Goal: Communication & Community: Share content

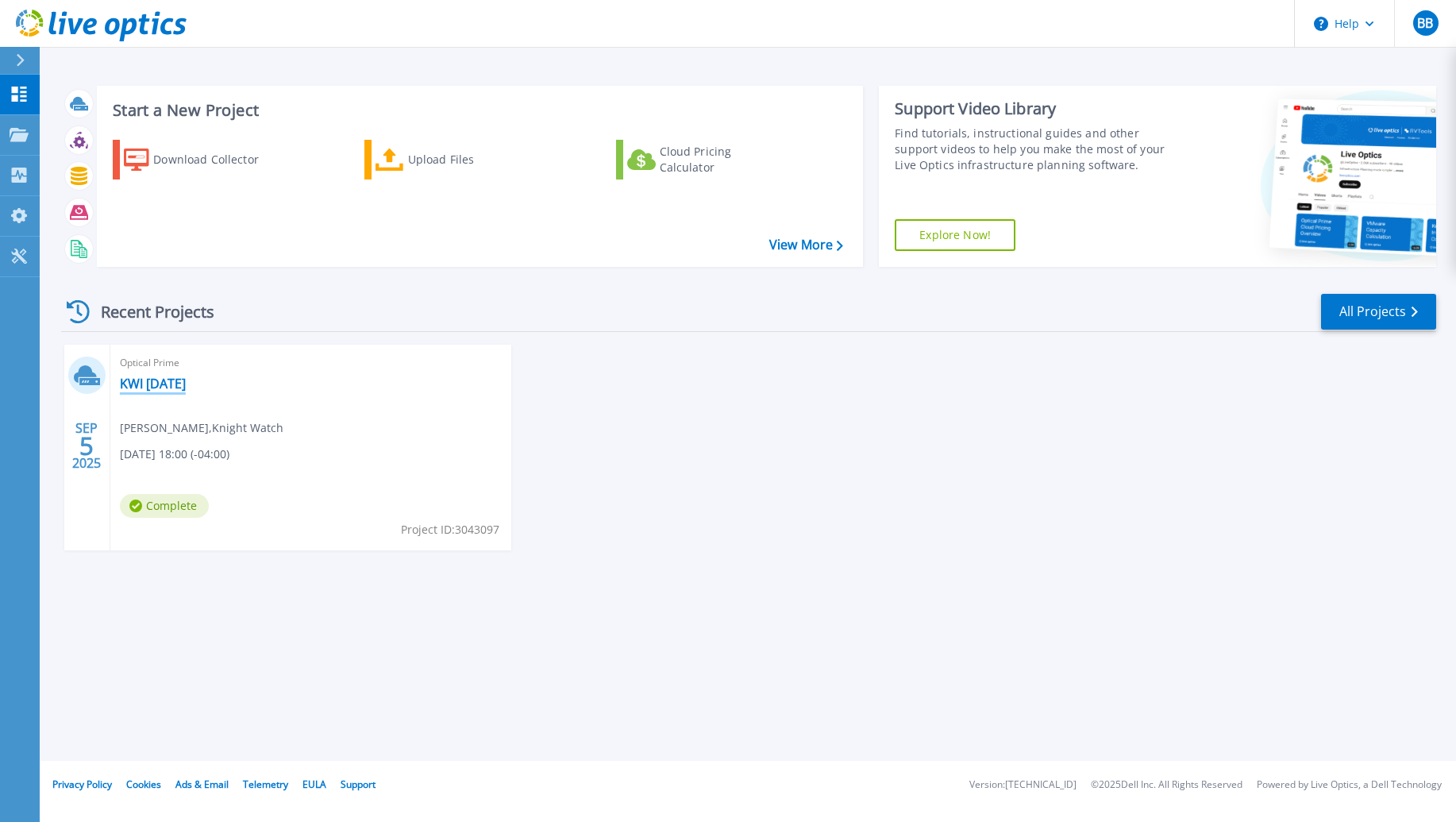
click at [145, 382] on link "KWI [DATE]" at bounding box center [152, 384] width 66 height 16
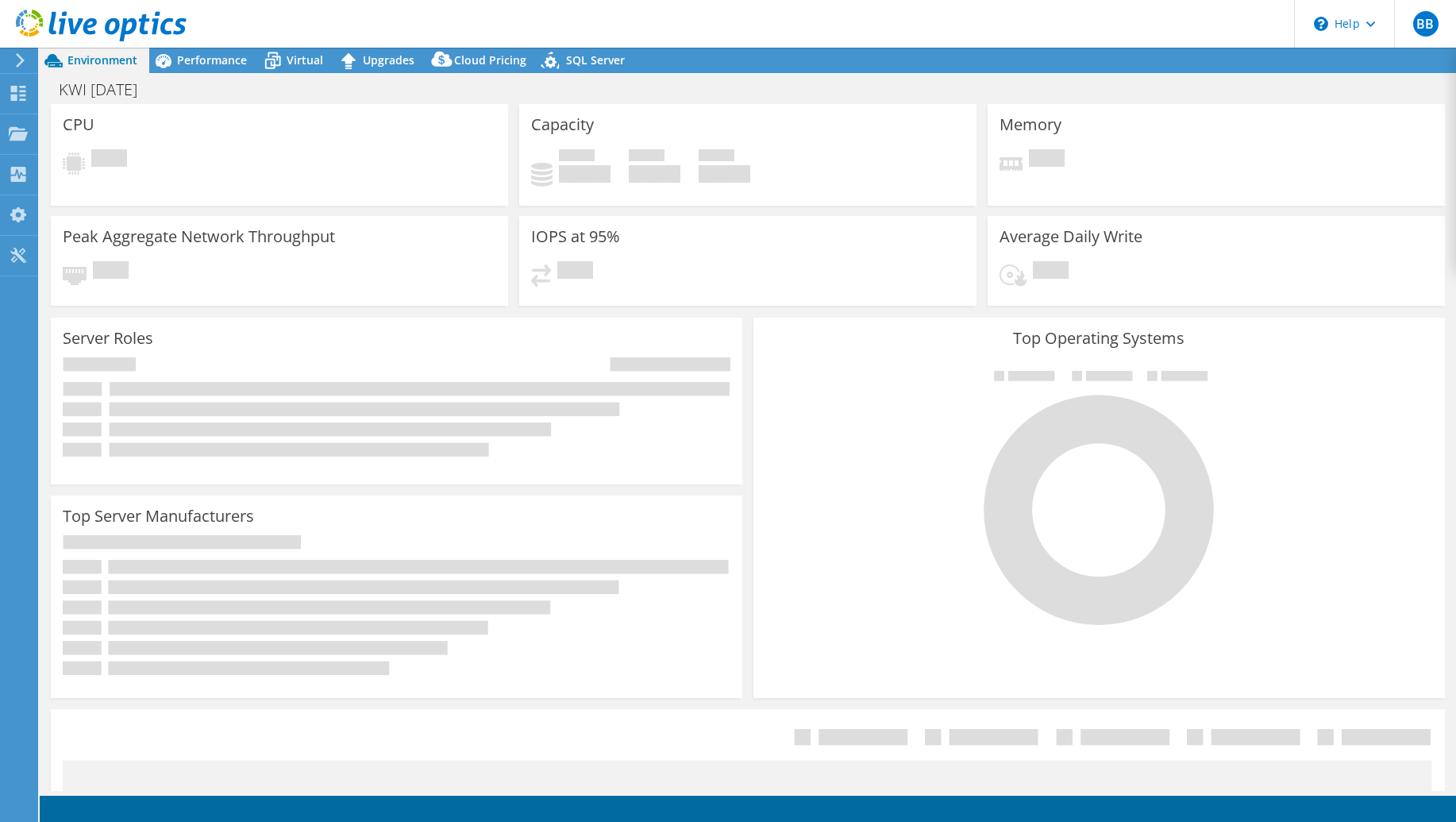
select select "USD"
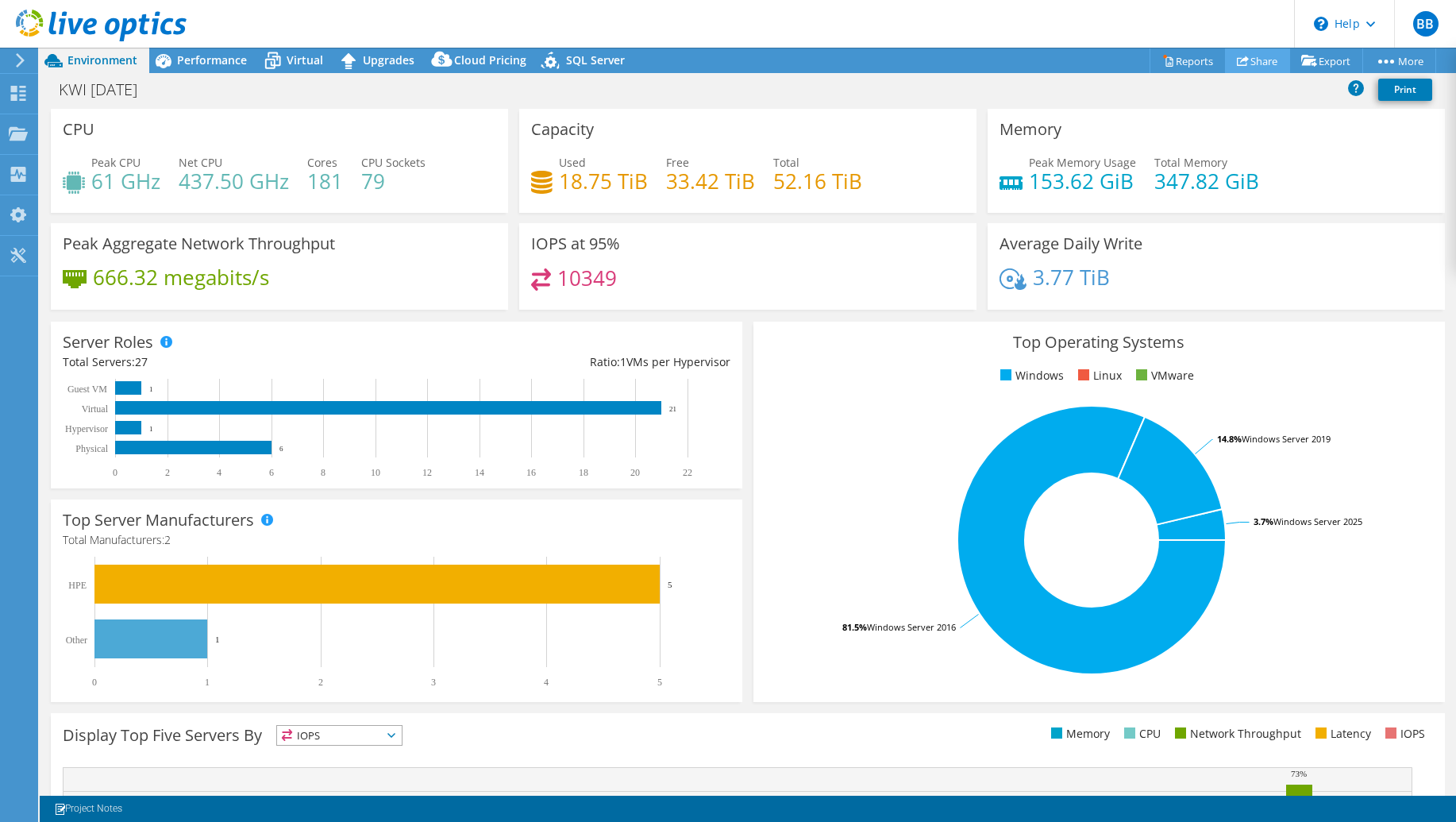
click at [1244, 58] on link "Share" at bounding box center [1258, 61] width 65 height 25
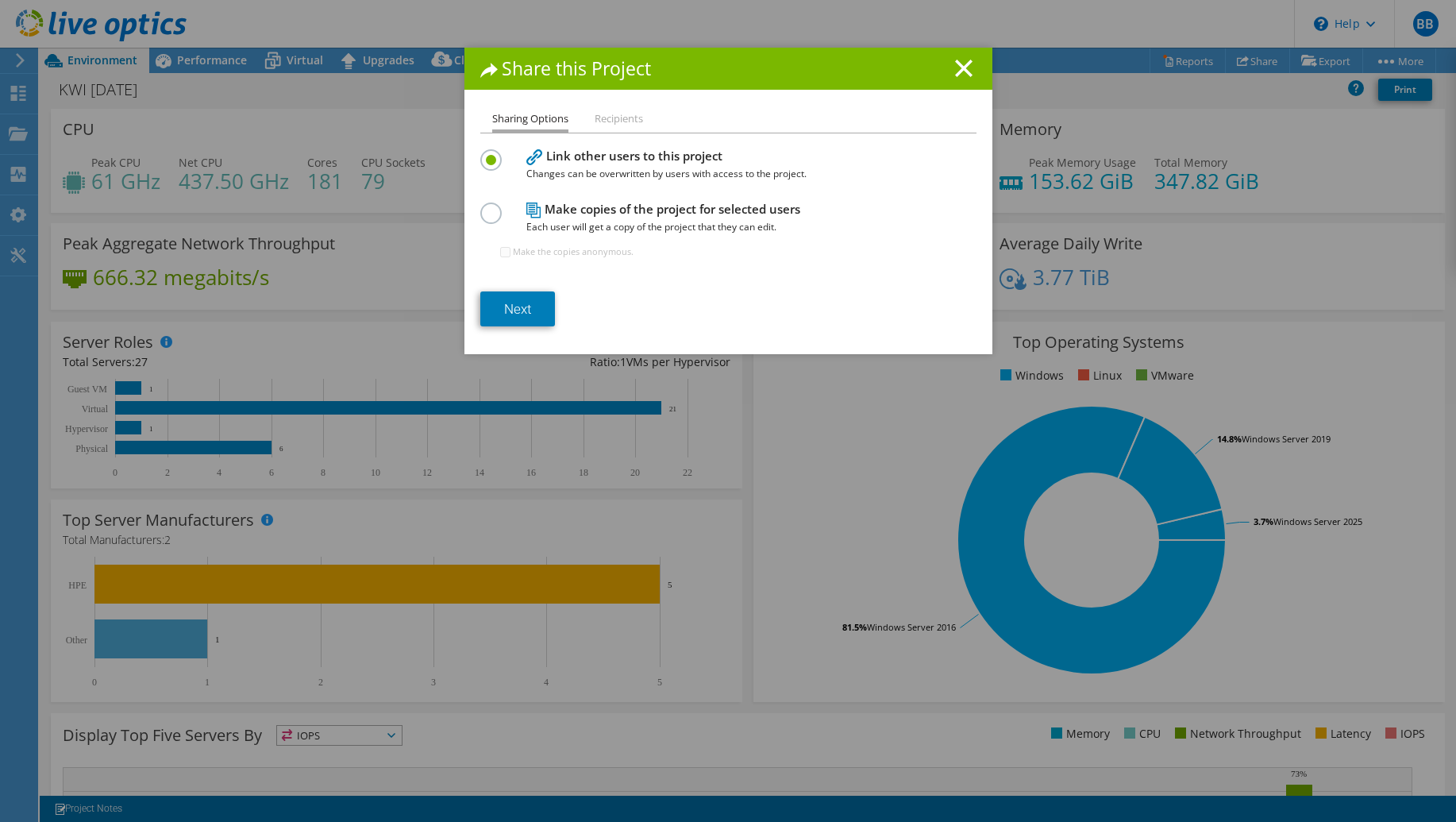
click at [490, 207] on label at bounding box center [494, 204] width 28 height 4
click at [0, 0] on input "radio" at bounding box center [0, 0] width 0 height 0
click at [520, 320] on link "Next" at bounding box center [518, 309] width 75 height 35
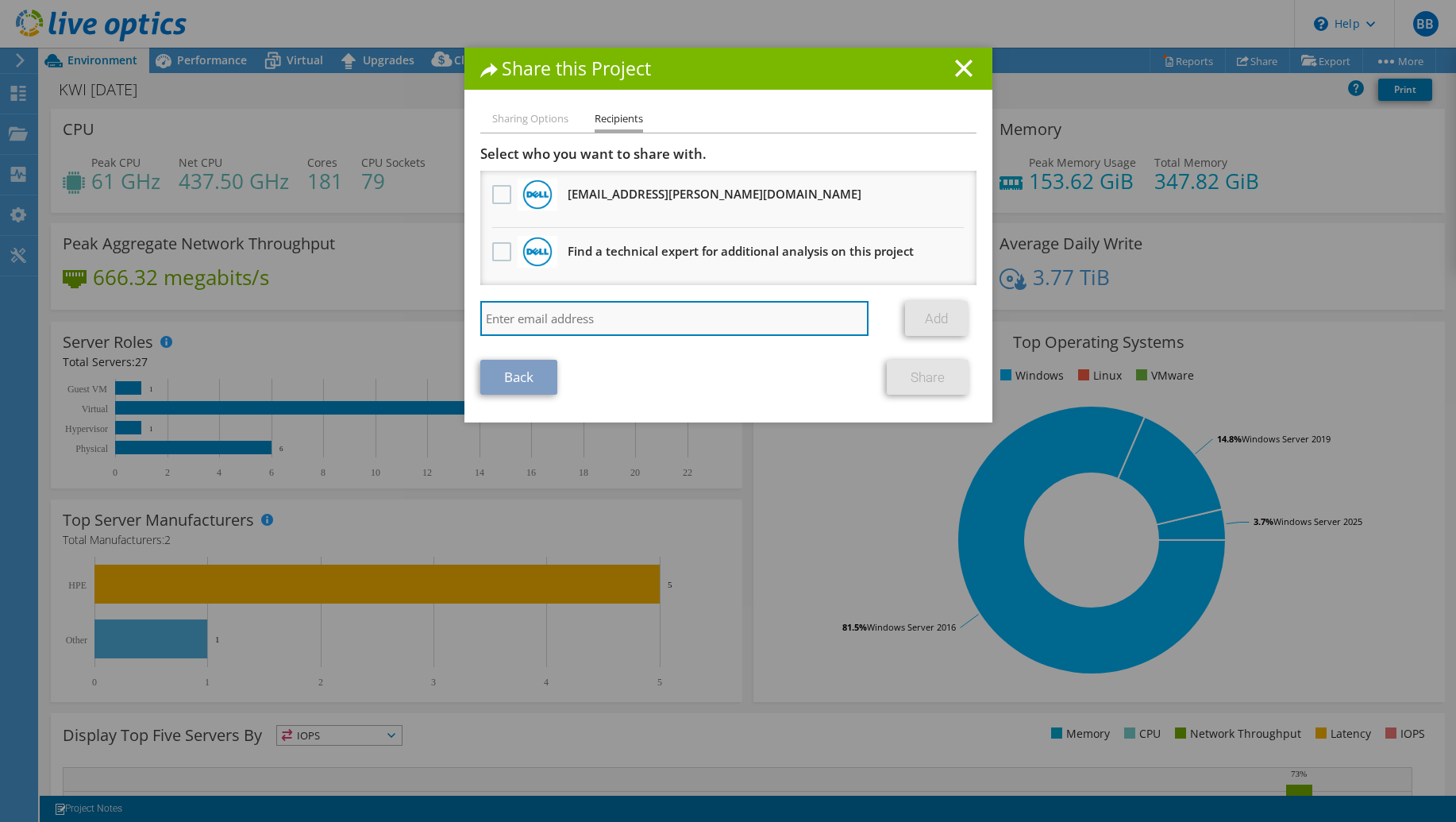
click at [606, 314] on input "search" at bounding box center [675, 318] width 389 height 35
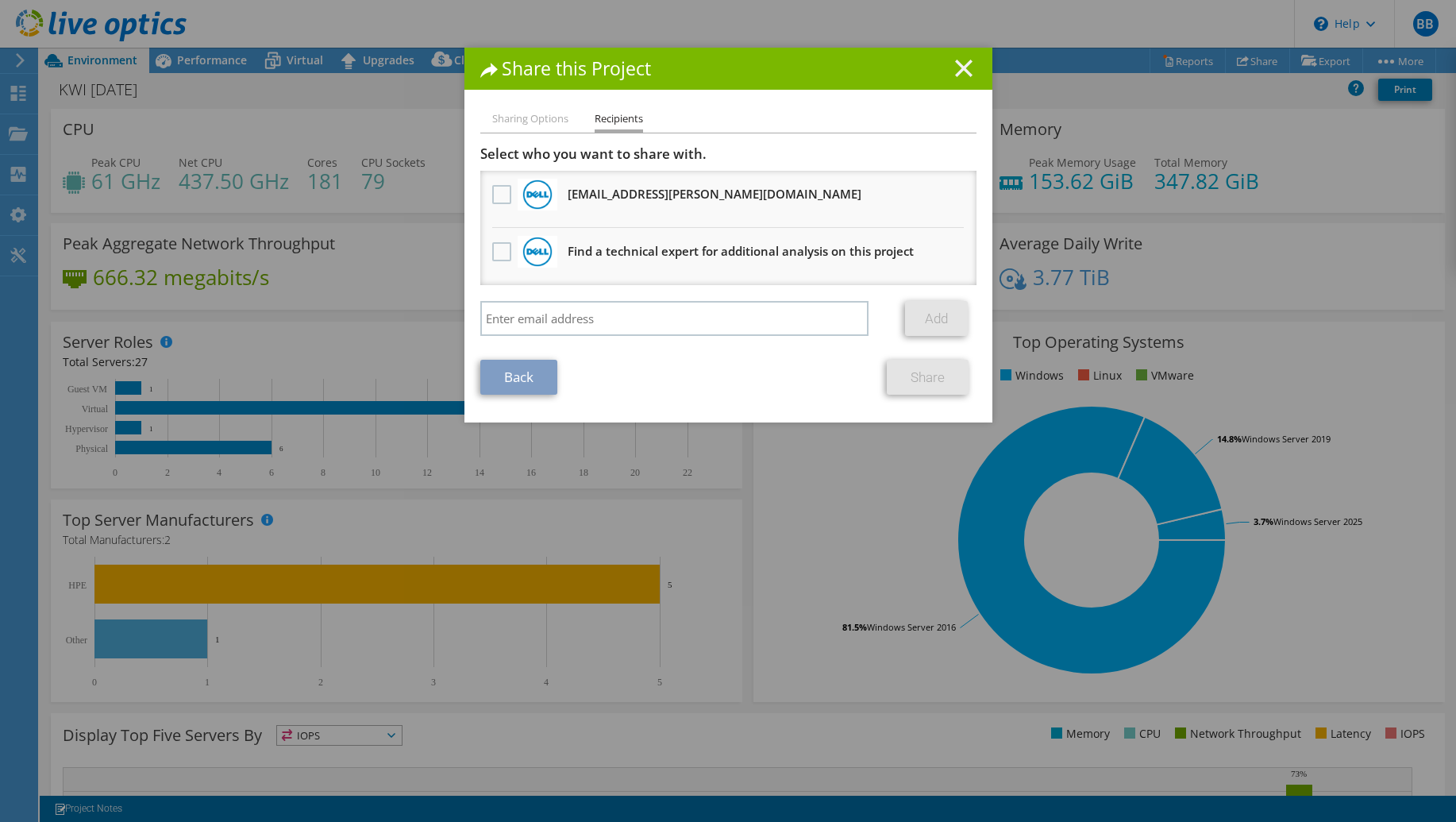
click at [959, 75] on icon at bounding box center [964, 69] width 18 height 18
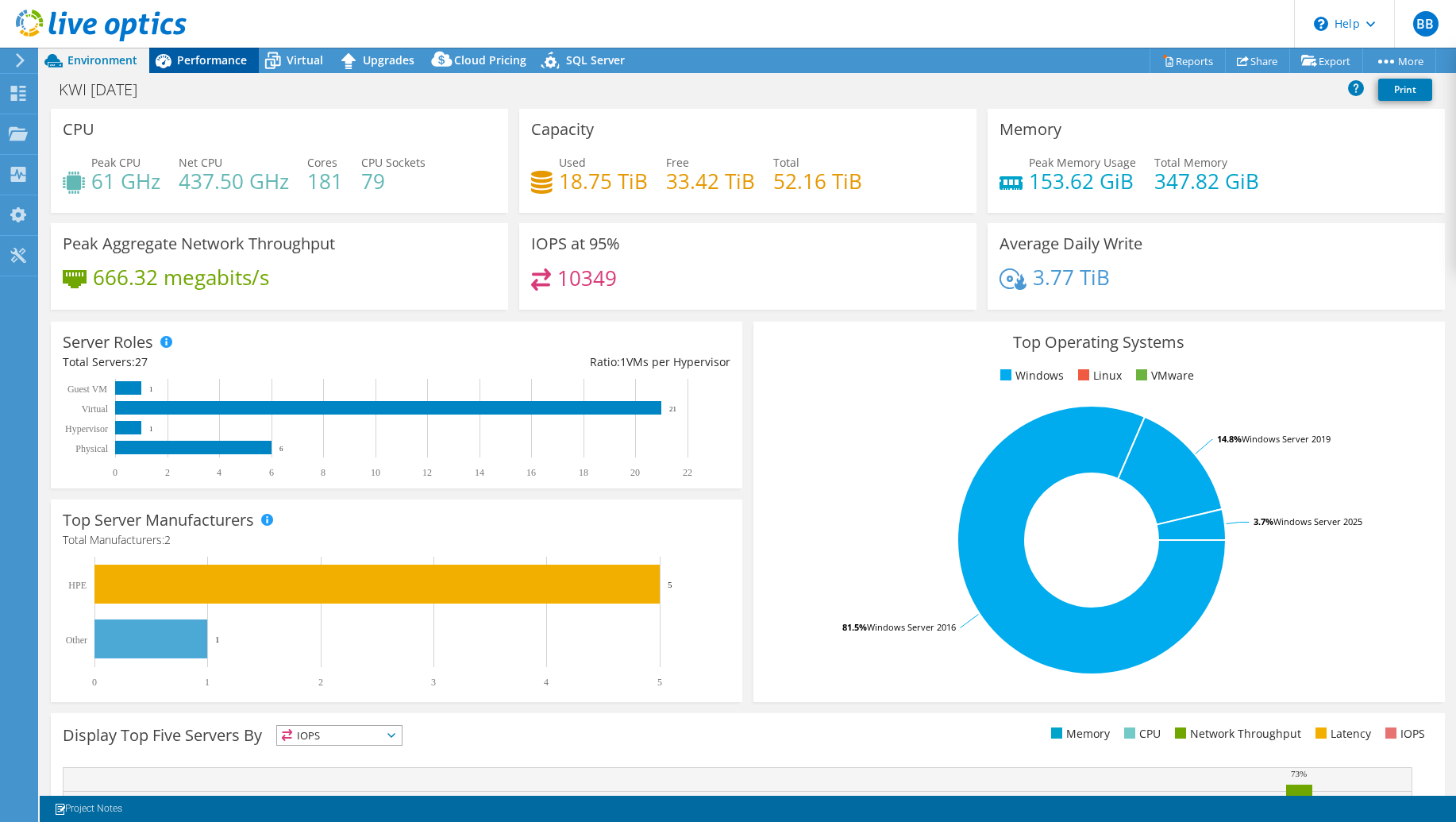
click at [189, 57] on span "Performance" at bounding box center [212, 60] width 70 height 15
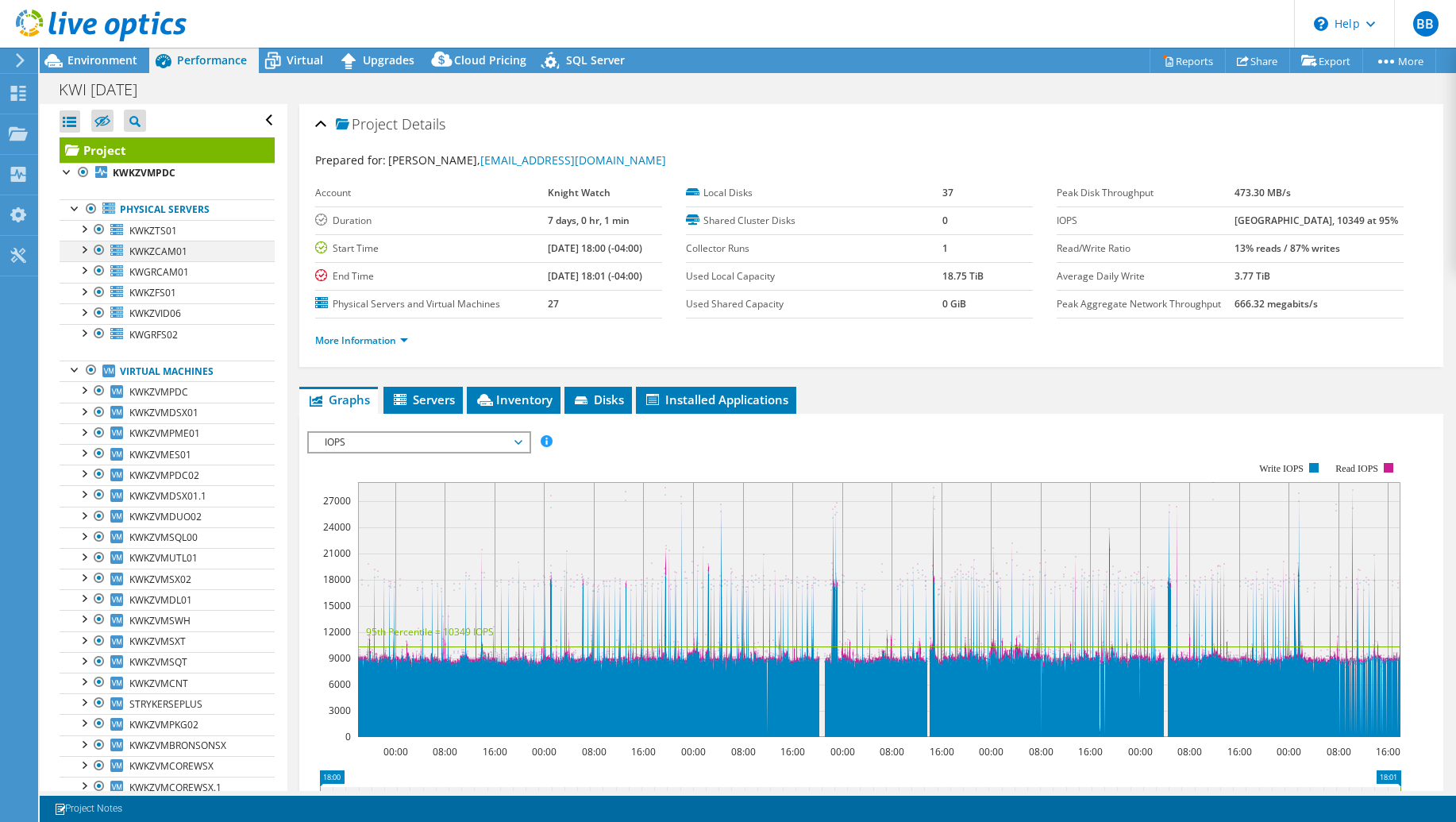
click at [99, 247] on div at bounding box center [99, 251] width 16 height 19
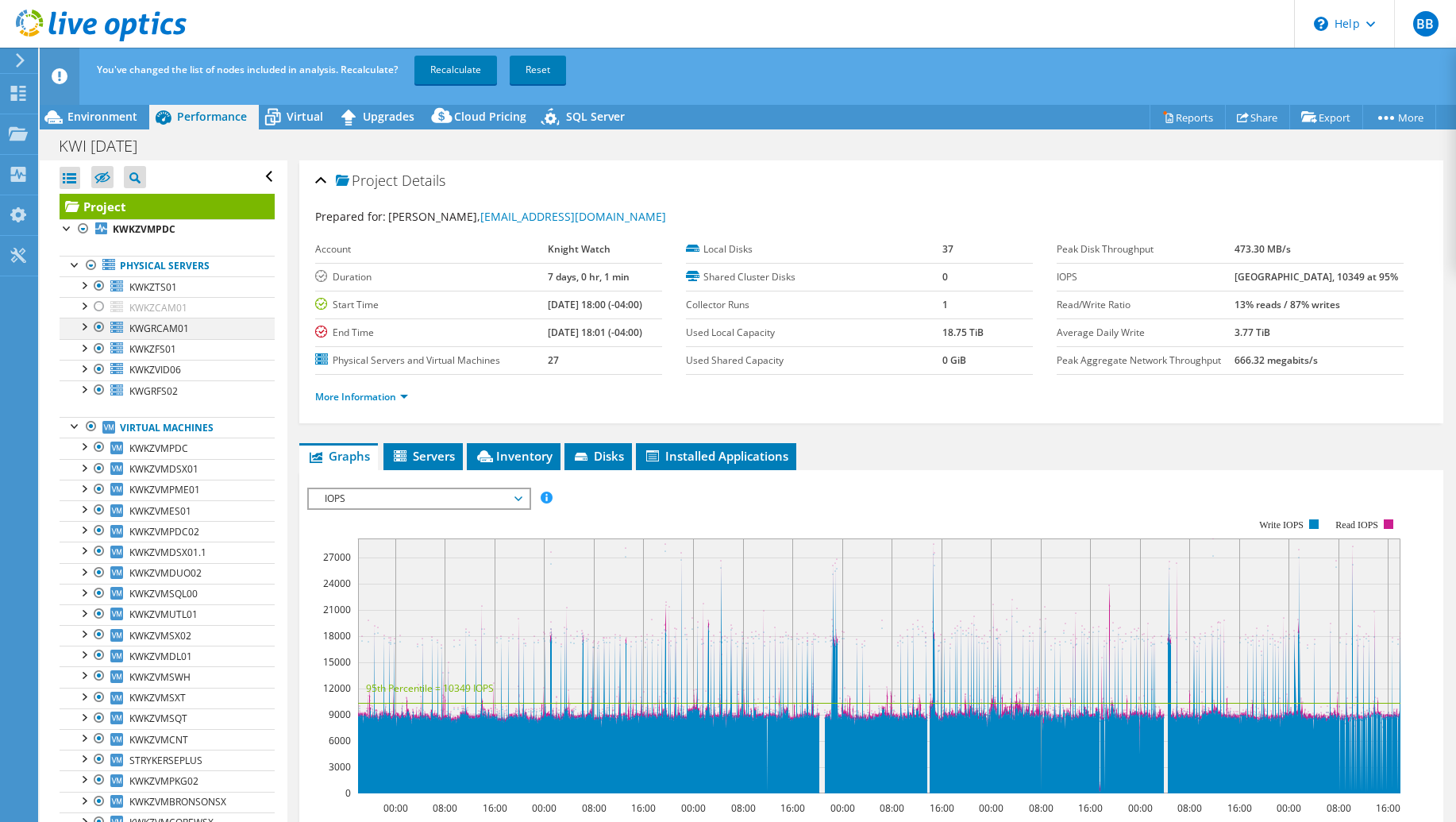
click at [98, 326] on div at bounding box center [99, 327] width 16 height 19
click at [97, 370] on div at bounding box center [99, 370] width 16 height 19
click at [479, 71] on link "Recalculate" at bounding box center [455, 70] width 82 height 29
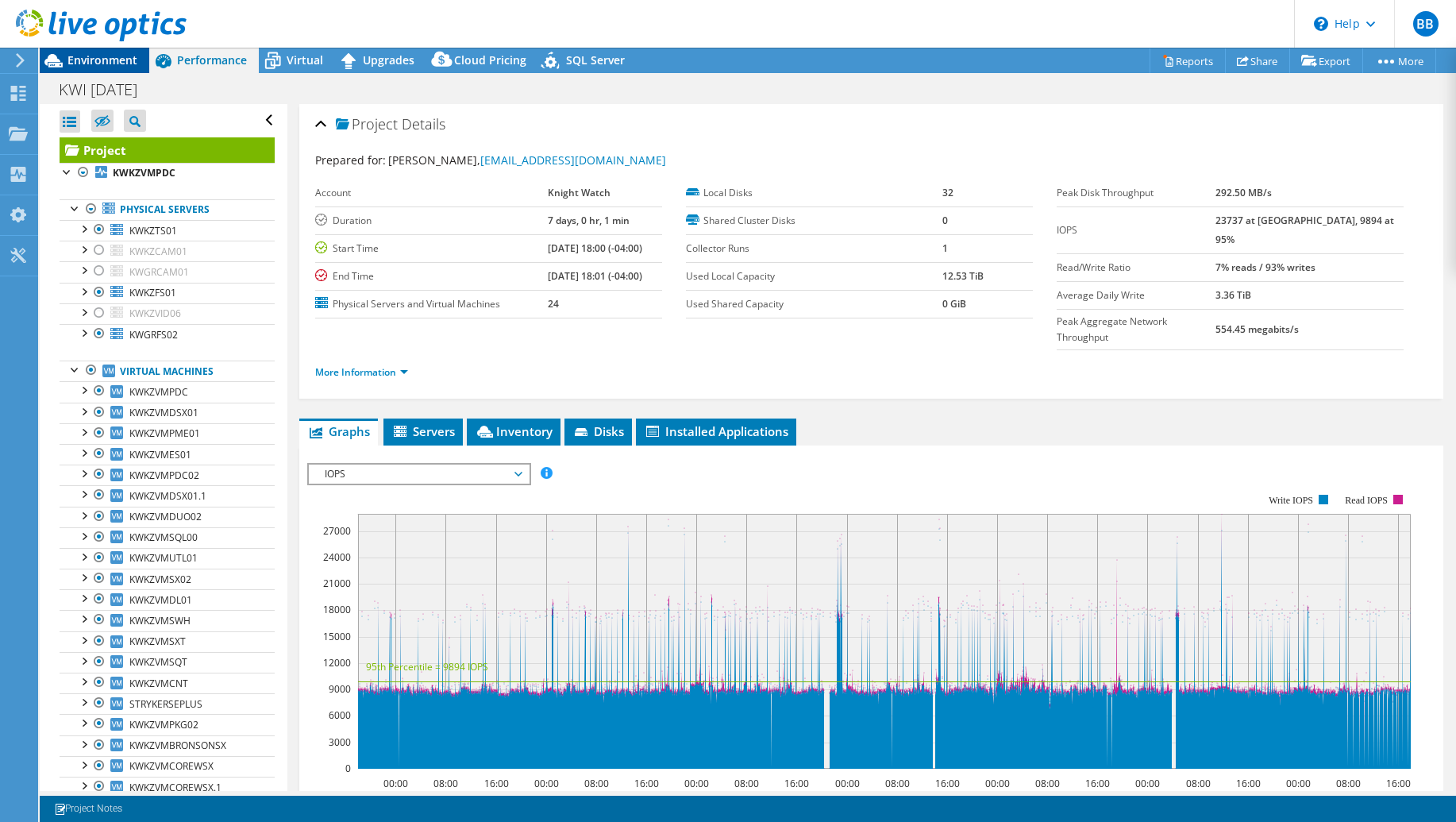
click at [95, 61] on span "Environment" at bounding box center [103, 60] width 70 height 15
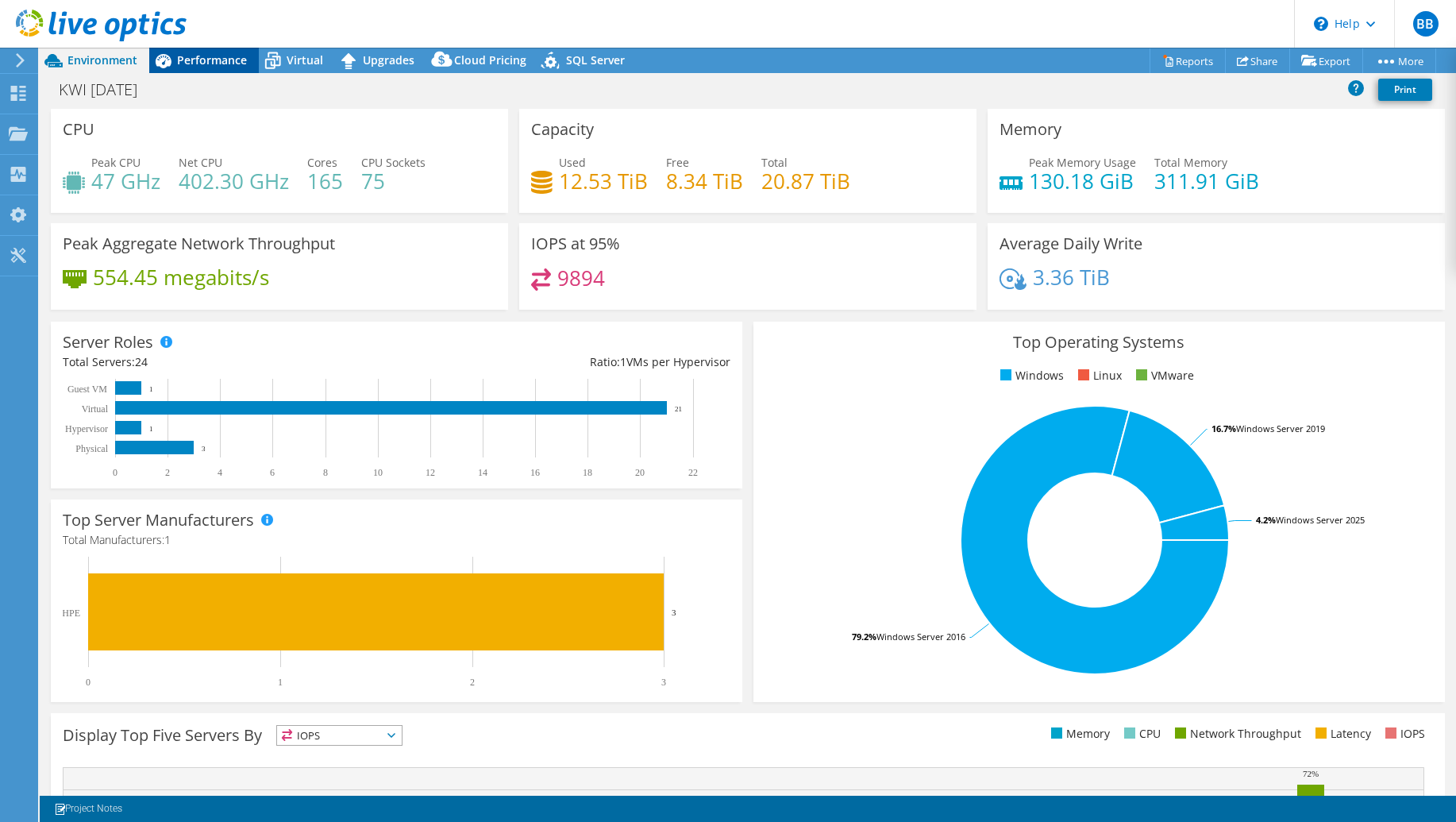
click at [220, 60] on span "Performance" at bounding box center [212, 60] width 70 height 15
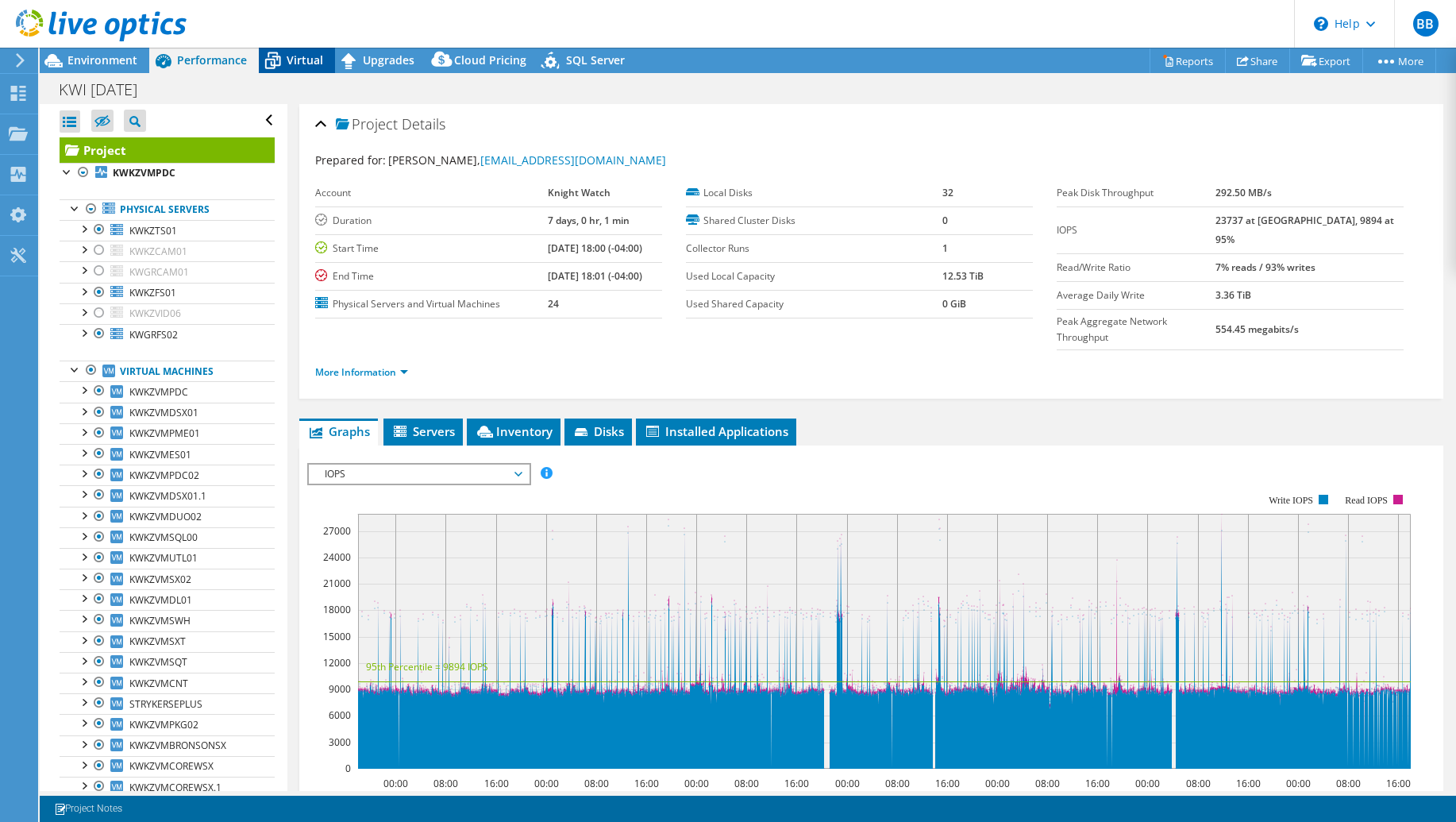
click at [302, 63] on span "Virtual" at bounding box center [305, 60] width 37 height 15
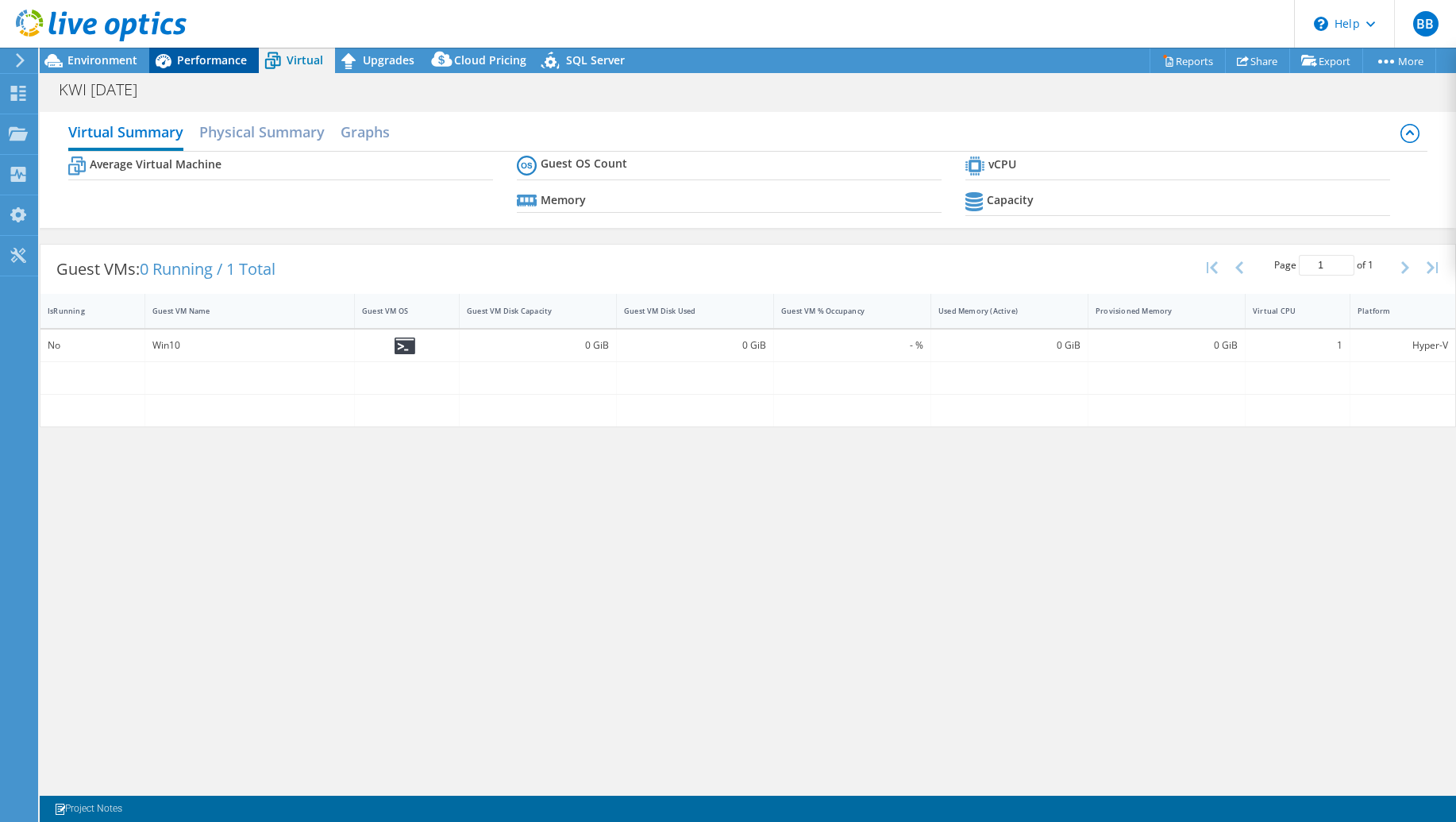
click at [220, 63] on span "Performance" at bounding box center [212, 60] width 70 height 15
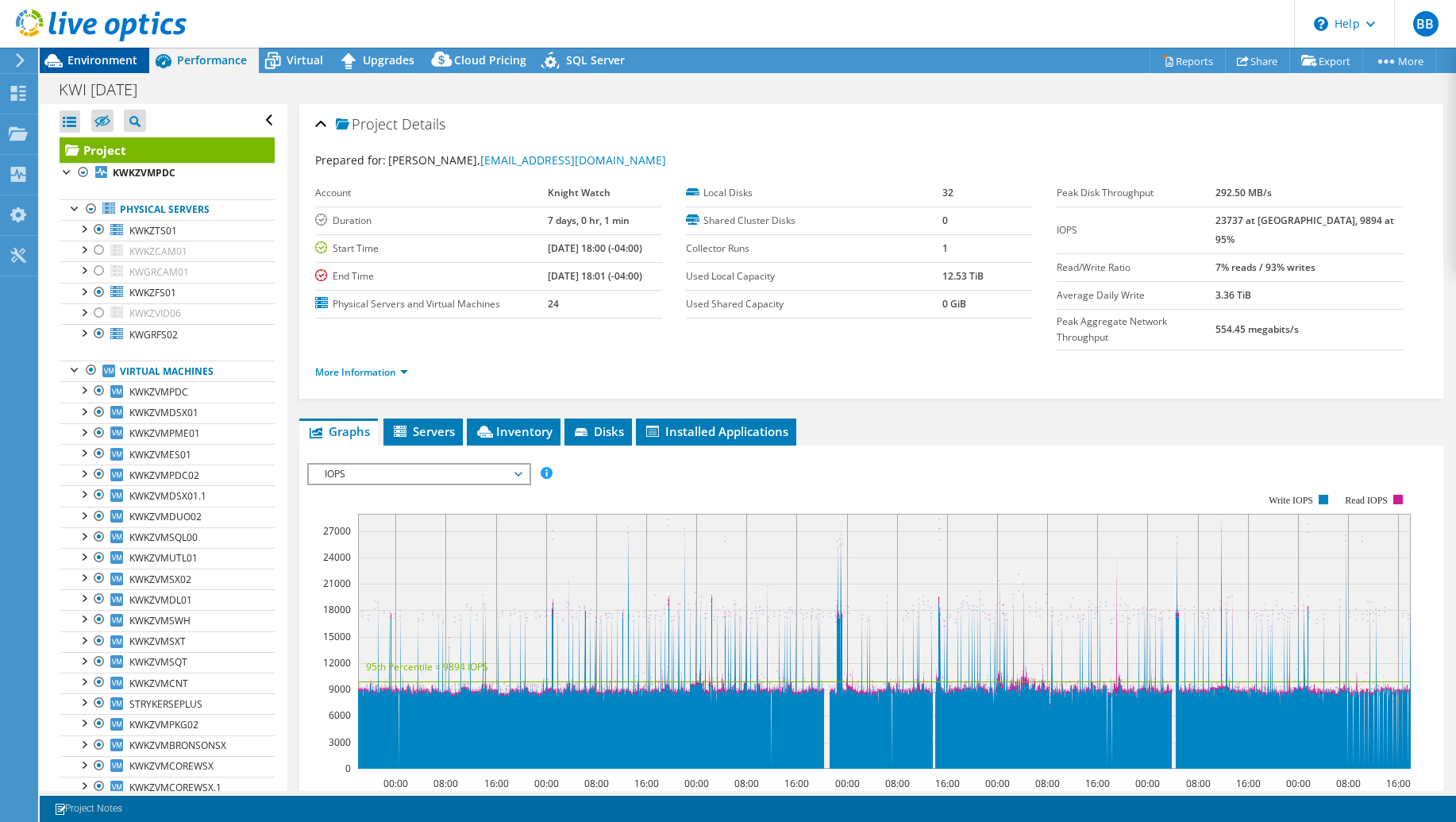
click at [110, 64] on span "Environment" at bounding box center [103, 60] width 70 height 15
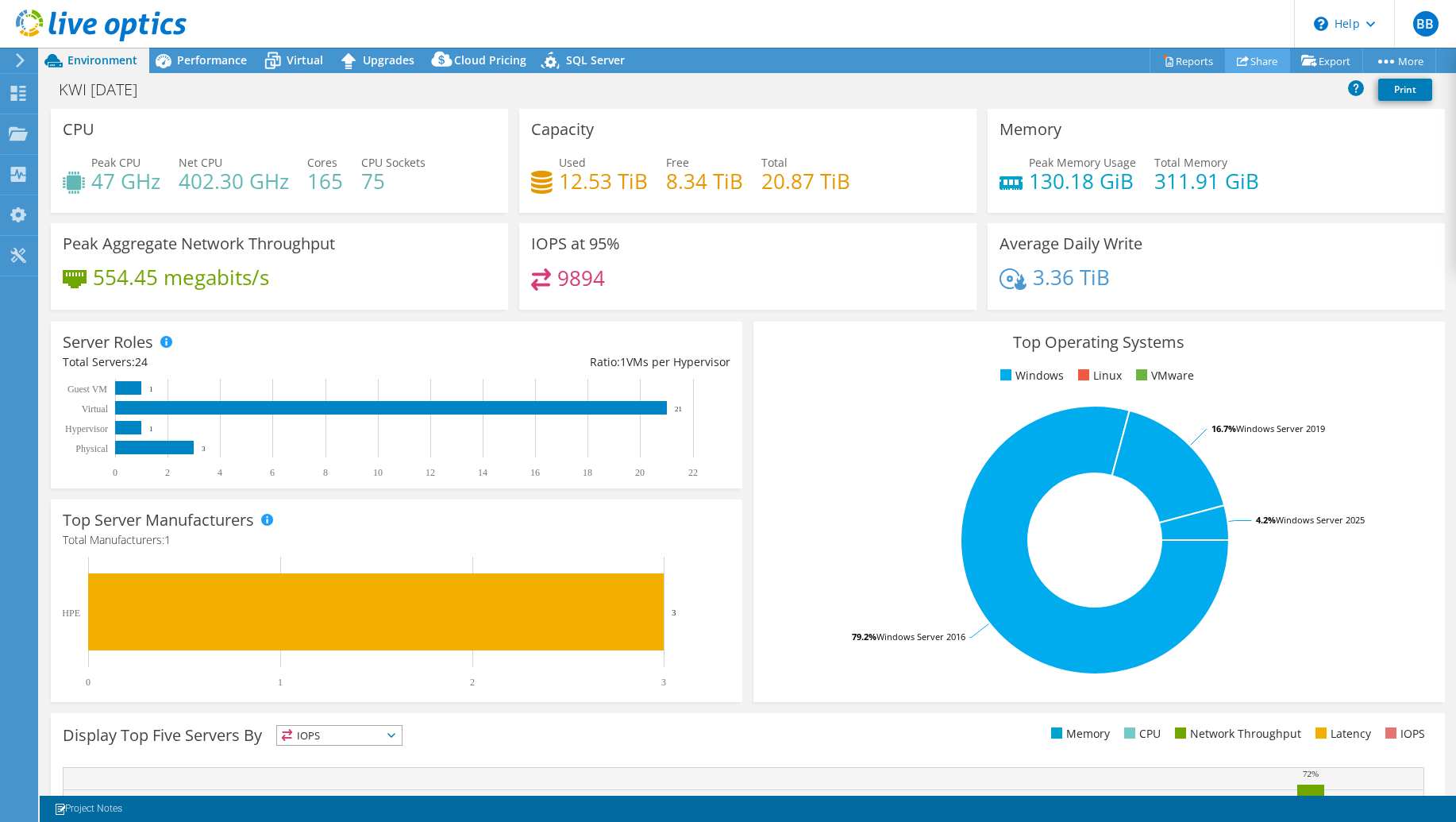
click at [1253, 61] on link "Share" at bounding box center [1258, 61] width 65 height 25
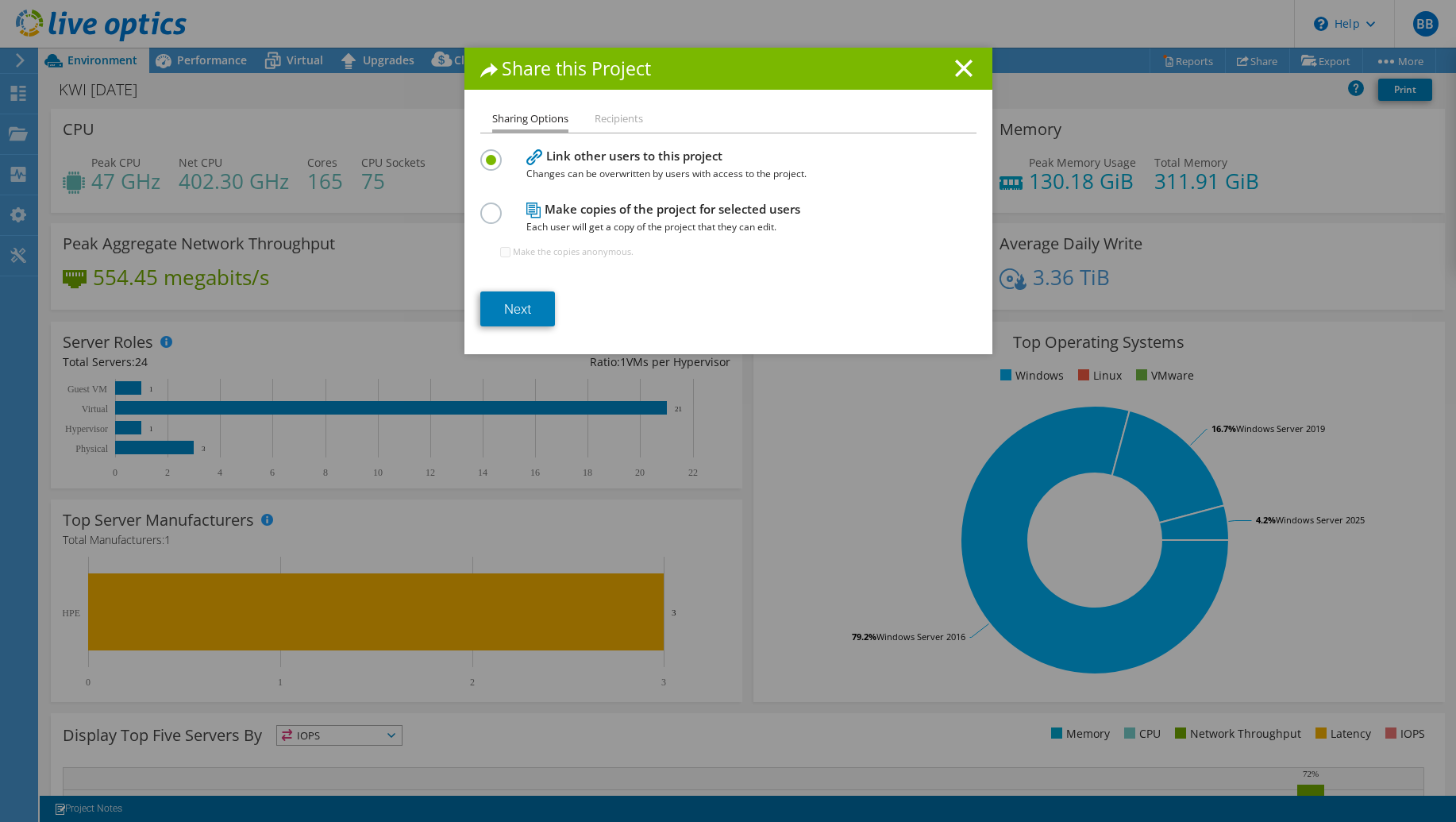
click at [480, 207] on label at bounding box center [494, 204] width 28 height 4
click at [0, 0] on input "radio" at bounding box center [0, 0] width 0 height 0
click at [535, 297] on link "Next" at bounding box center [518, 309] width 75 height 35
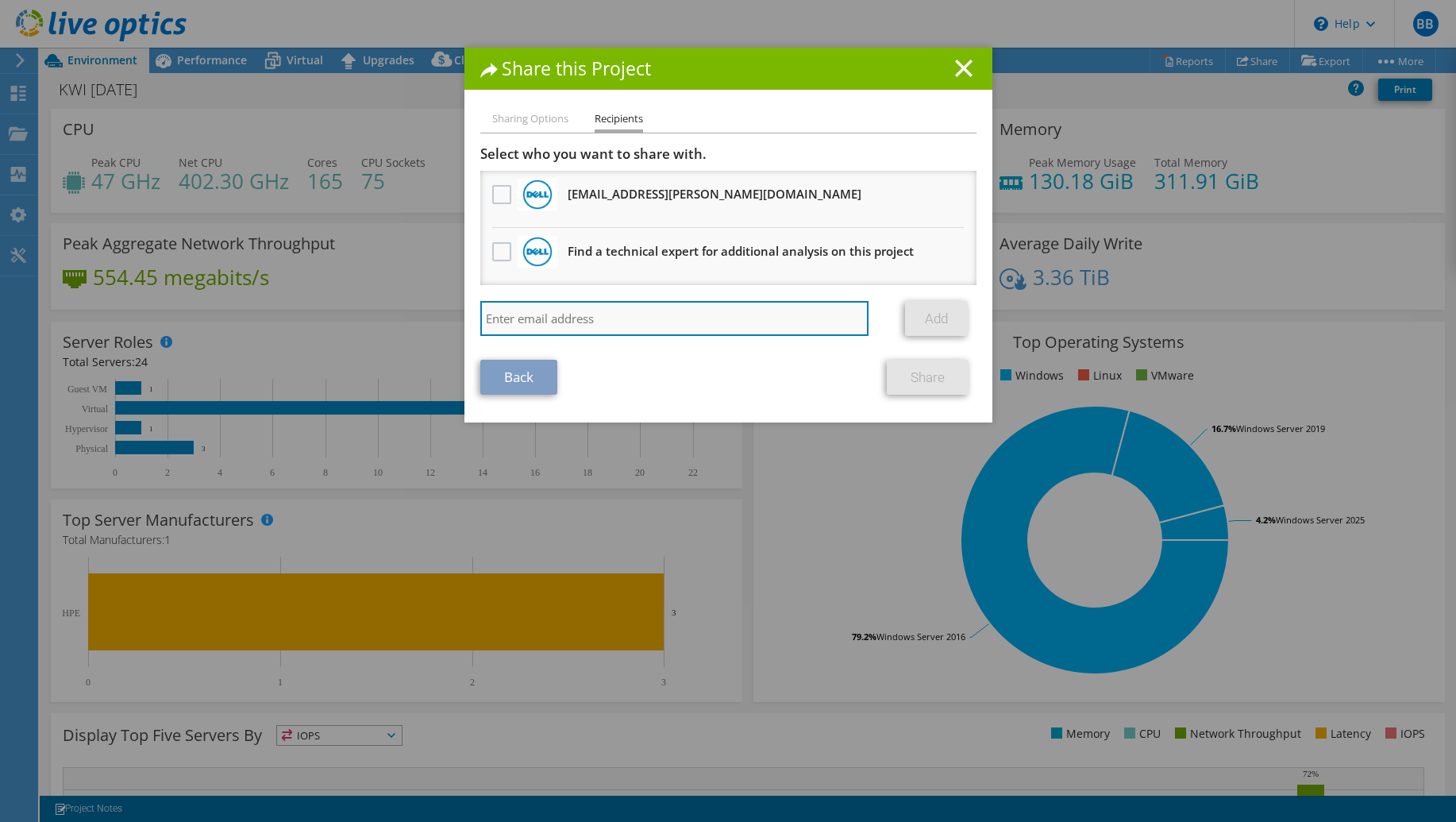
click at [580, 318] on input "search" at bounding box center [675, 318] width 389 height 35
type input "eric.solomon@rehmann.com"
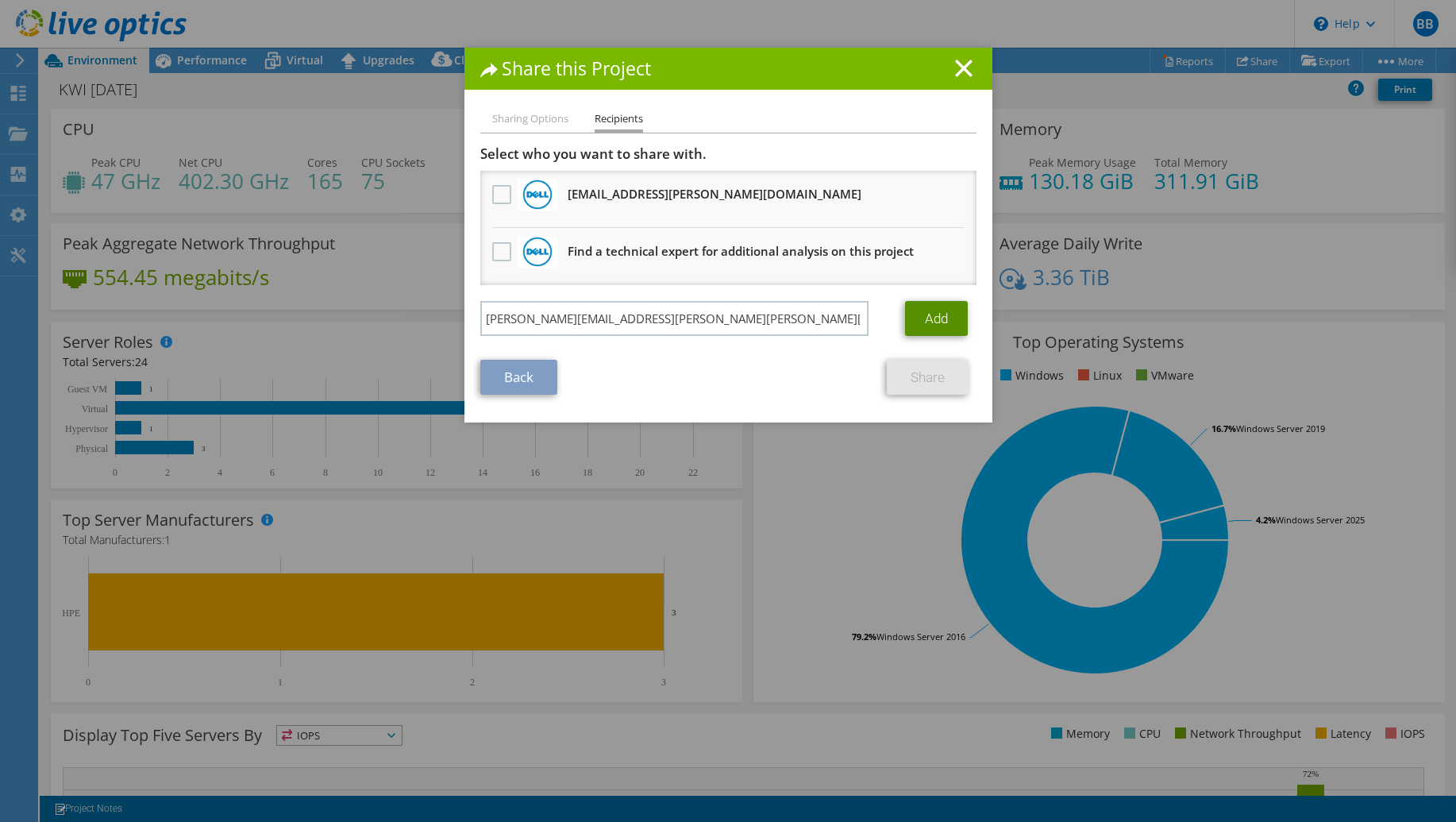
click at [933, 314] on link "Add" at bounding box center [936, 318] width 63 height 35
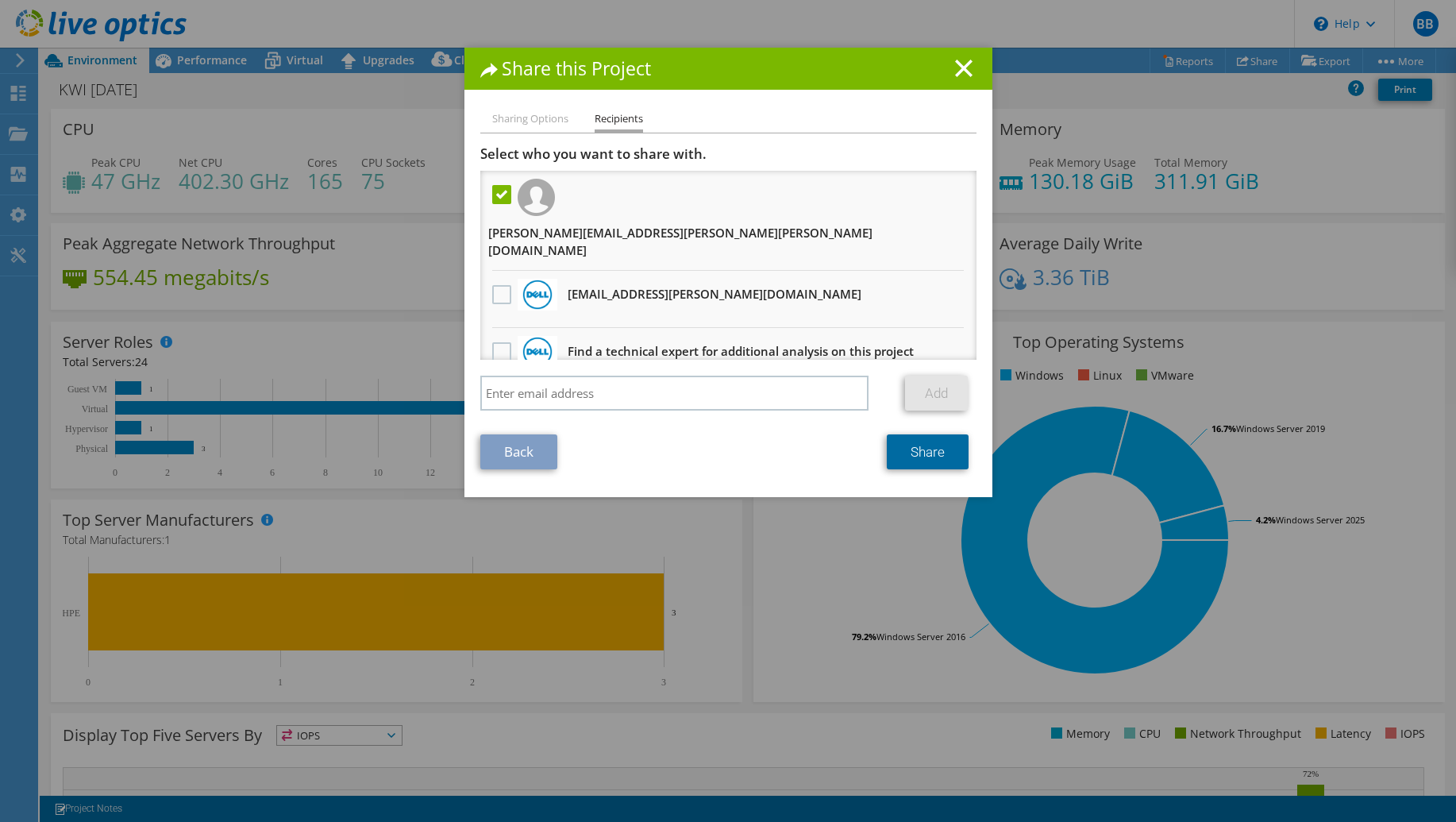
click at [927, 434] on link "Share" at bounding box center [928, 452] width 82 height 35
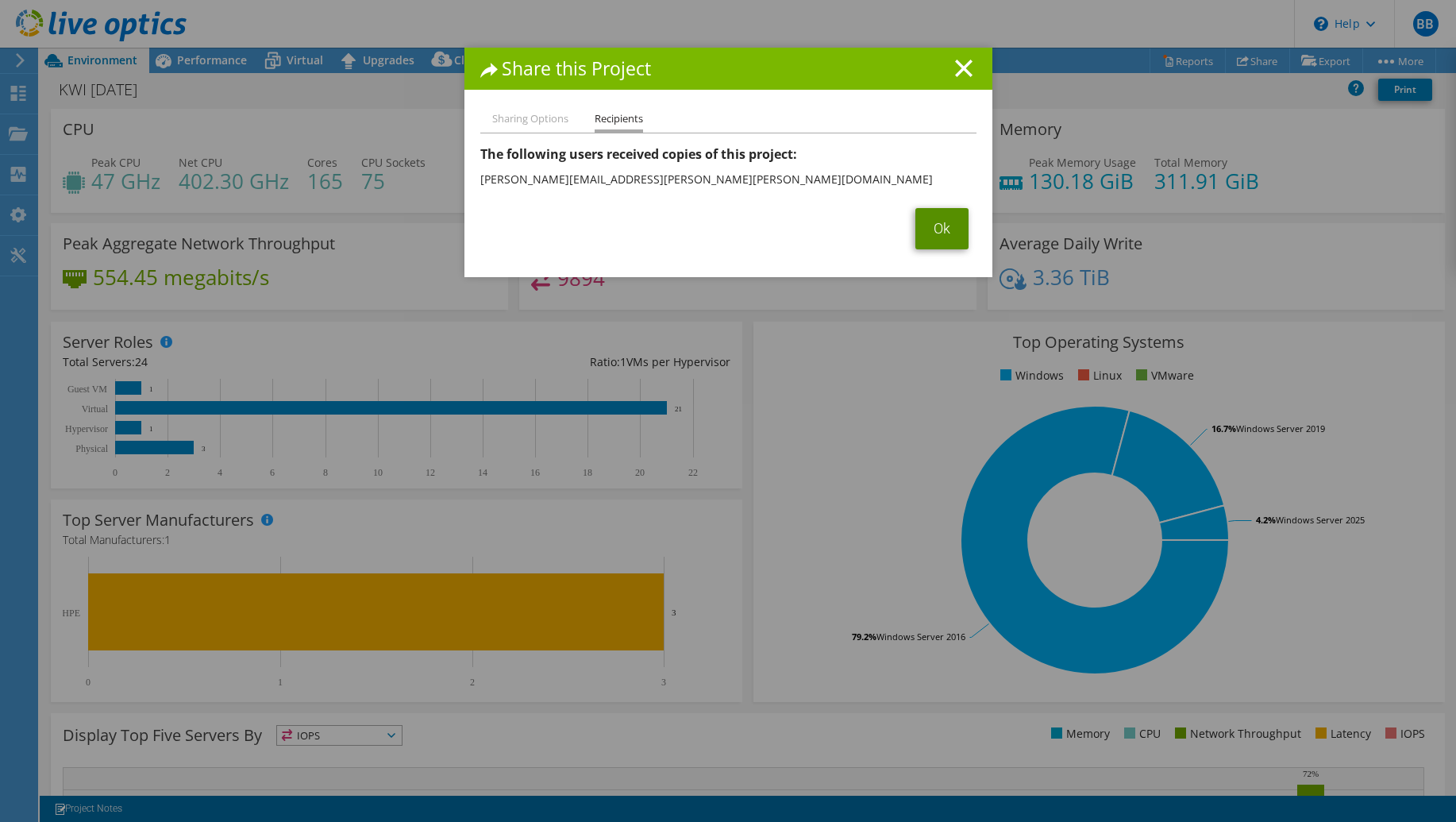
click at [941, 231] on link "Ok" at bounding box center [941, 229] width 53 height 41
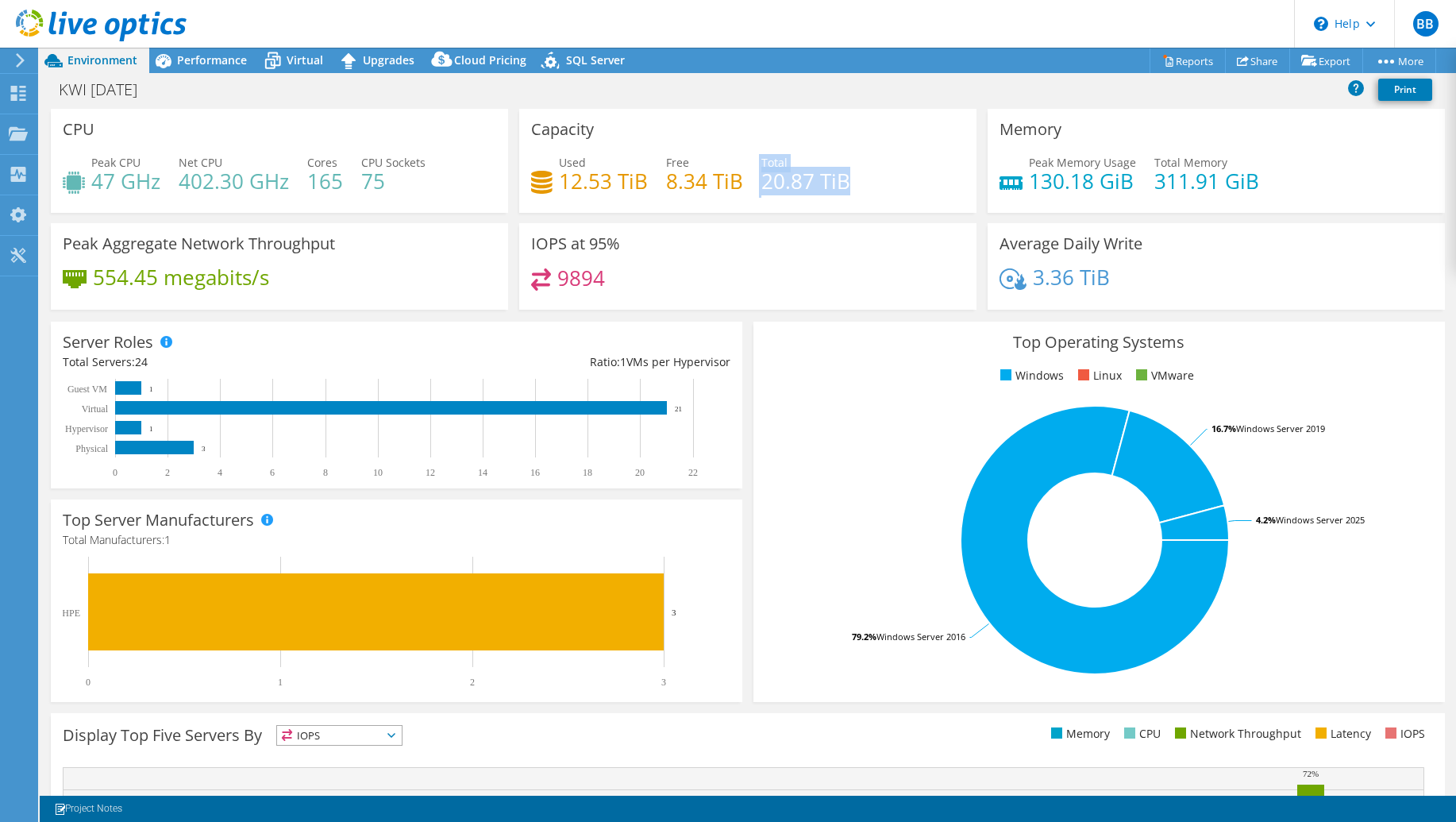
drag, startPoint x: 752, startPoint y: 176, endPoint x: 846, endPoint y: 190, distance: 95.0
click at [846, 190] on div "Used 12.53 TiB Free 8.34 TiB Total 20.87 TiB" at bounding box center [748, 180] width 433 height 52
drag, startPoint x: 1024, startPoint y: 182, endPoint x: 1119, endPoint y: 186, distance: 95.1
click at [1119, 186] on h4 "130.18 GiB" at bounding box center [1083, 181] width 107 height 18
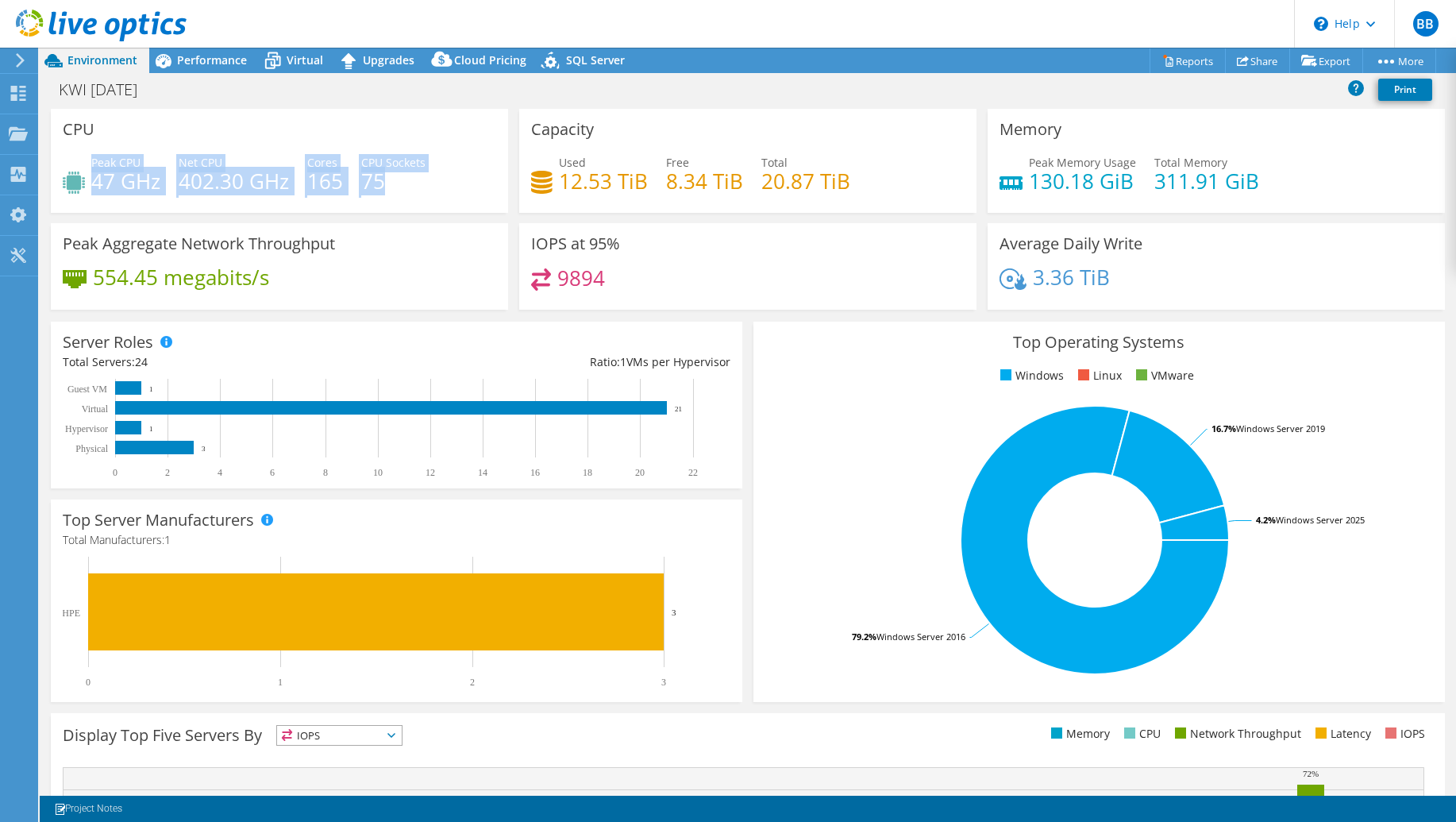
drag, startPoint x: 90, startPoint y: 181, endPoint x: 382, endPoint y: 181, distance: 292.0
click at [382, 181] on div "Peak CPU 47 GHz Net CPU 402.30 GHz Cores 165 CPU Sockets 75" at bounding box center [279, 180] width 433 height 52
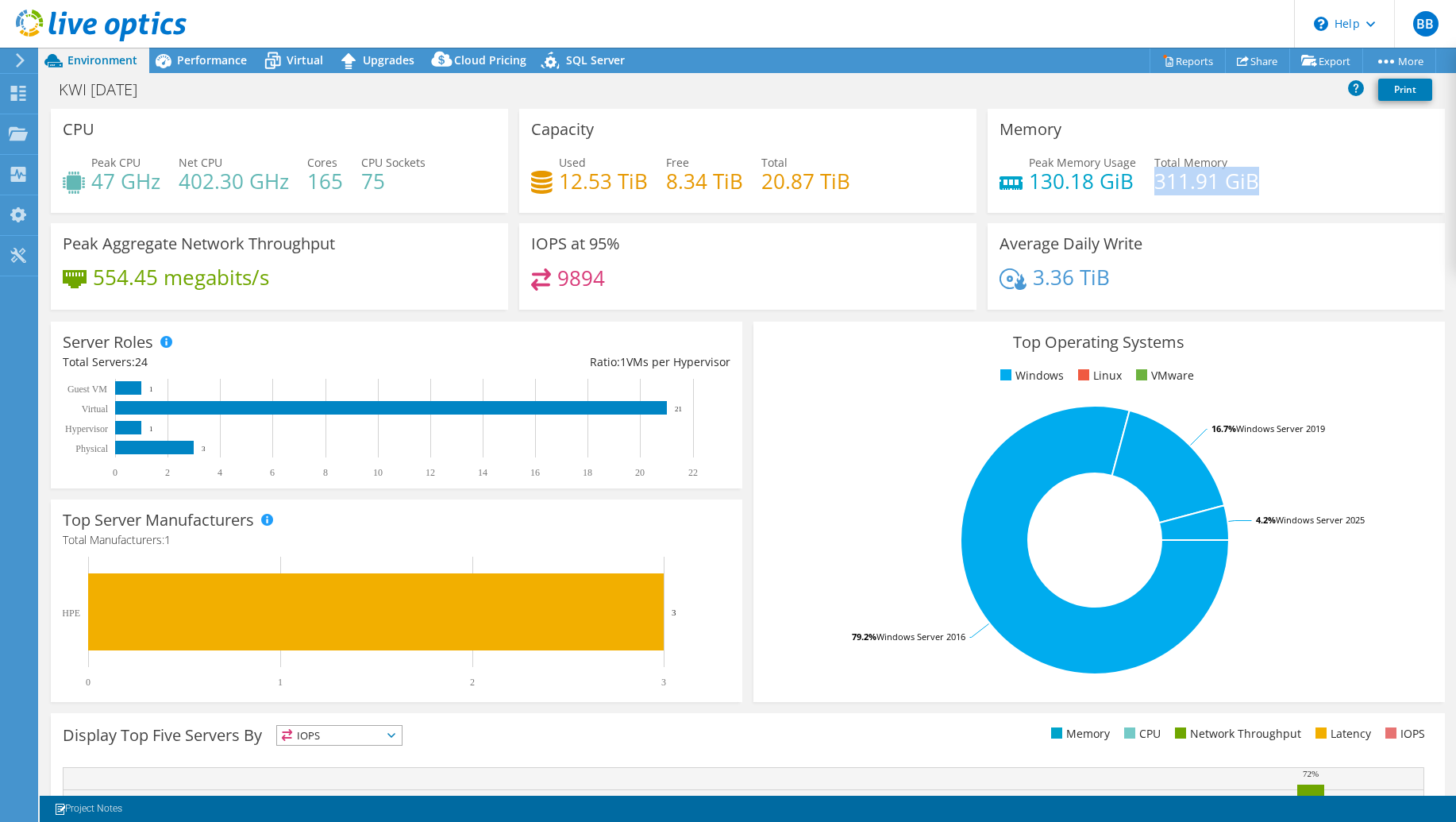
drag, startPoint x: 1146, startPoint y: 183, endPoint x: 1243, endPoint y: 186, distance: 97.0
click at [1243, 186] on h4 "311.91 GiB" at bounding box center [1206, 181] width 105 height 18
click at [222, 60] on span "Performance" at bounding box center [212, 60] width 70 height 15
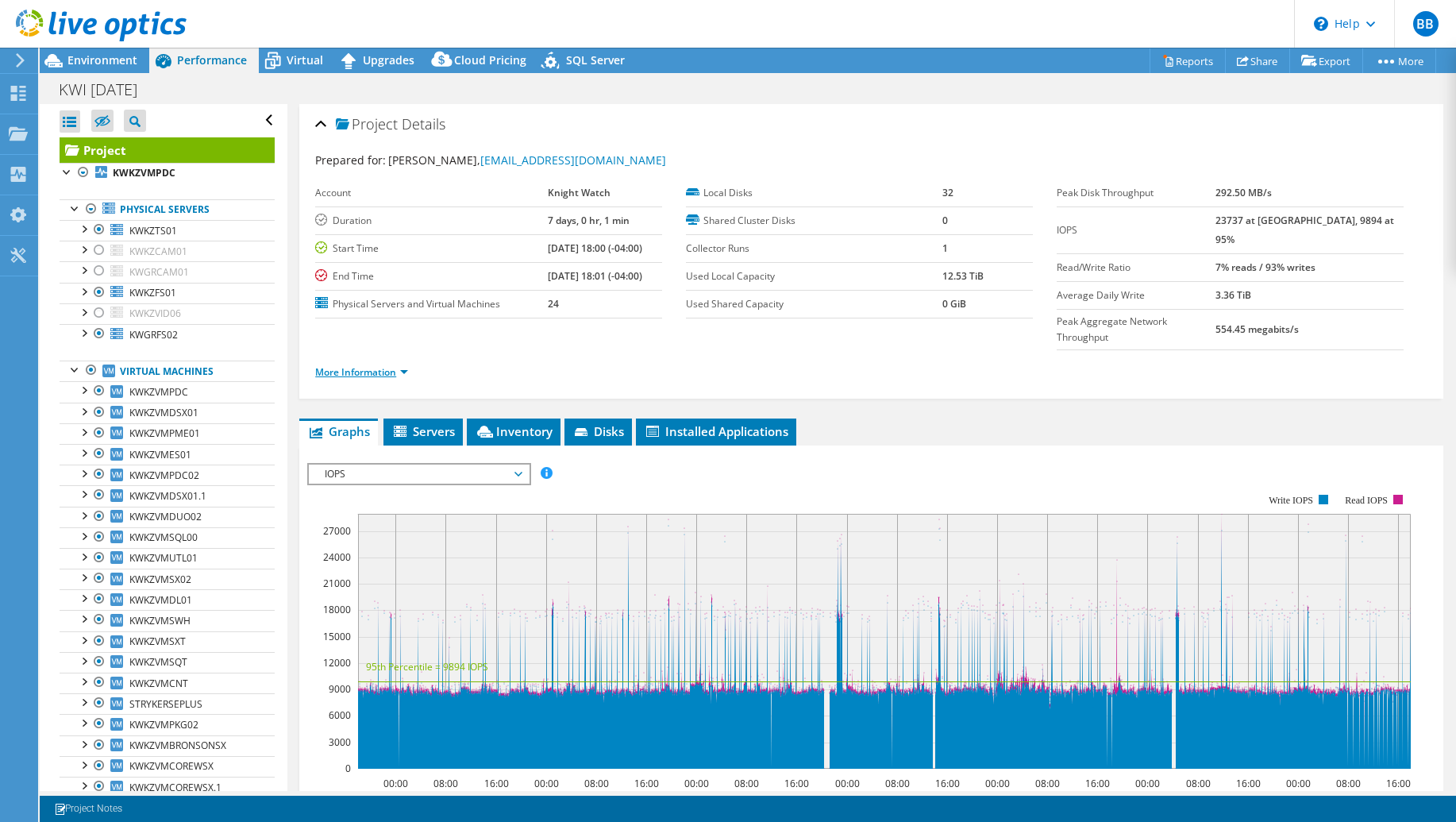
click at [400, 366] on link "More Information" at bounding box center [361, 372] width 93 height 14
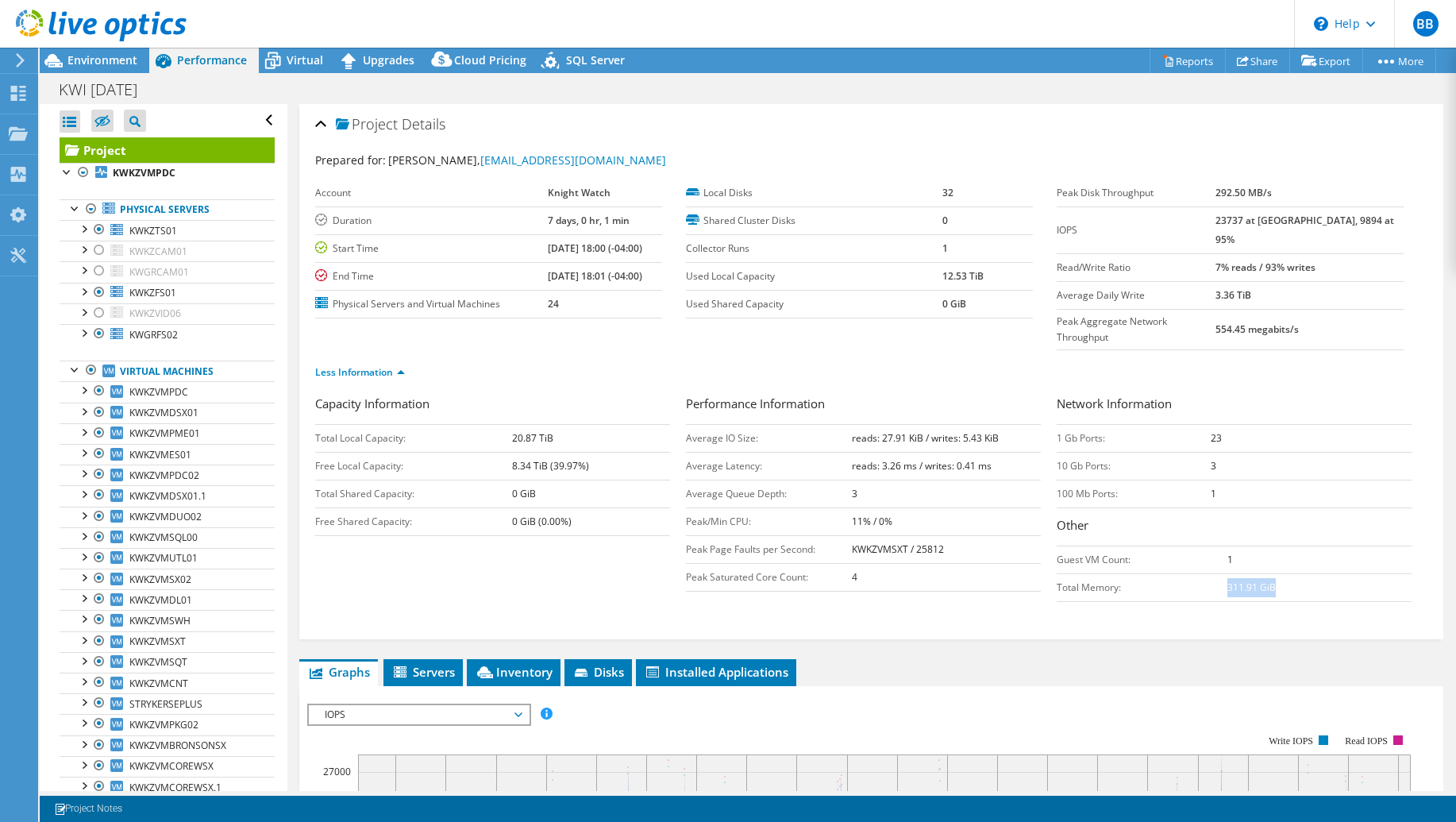
drag, startPoint x: 1268, startPoint y: 558, endPoint x: 1220, endPoint y: 555, distance: 48.1
click at [1228, 574] on td "311.91 GiB" at bounding box center [1320, 587] width 184 height 28
drag, startPoint x: 1249, startPoint y: 245, endPoint x: 1347, endPoint y: 245, distance: 98.0
click at [1316, 260] on b "7% reads / 93% writes" at bounding box center [1265, 267] width 100 height 14
drag, startPoint x: 1265, startPoint y: 555, endPoint x: 1210, endPoint y: 552, distance: 55.1
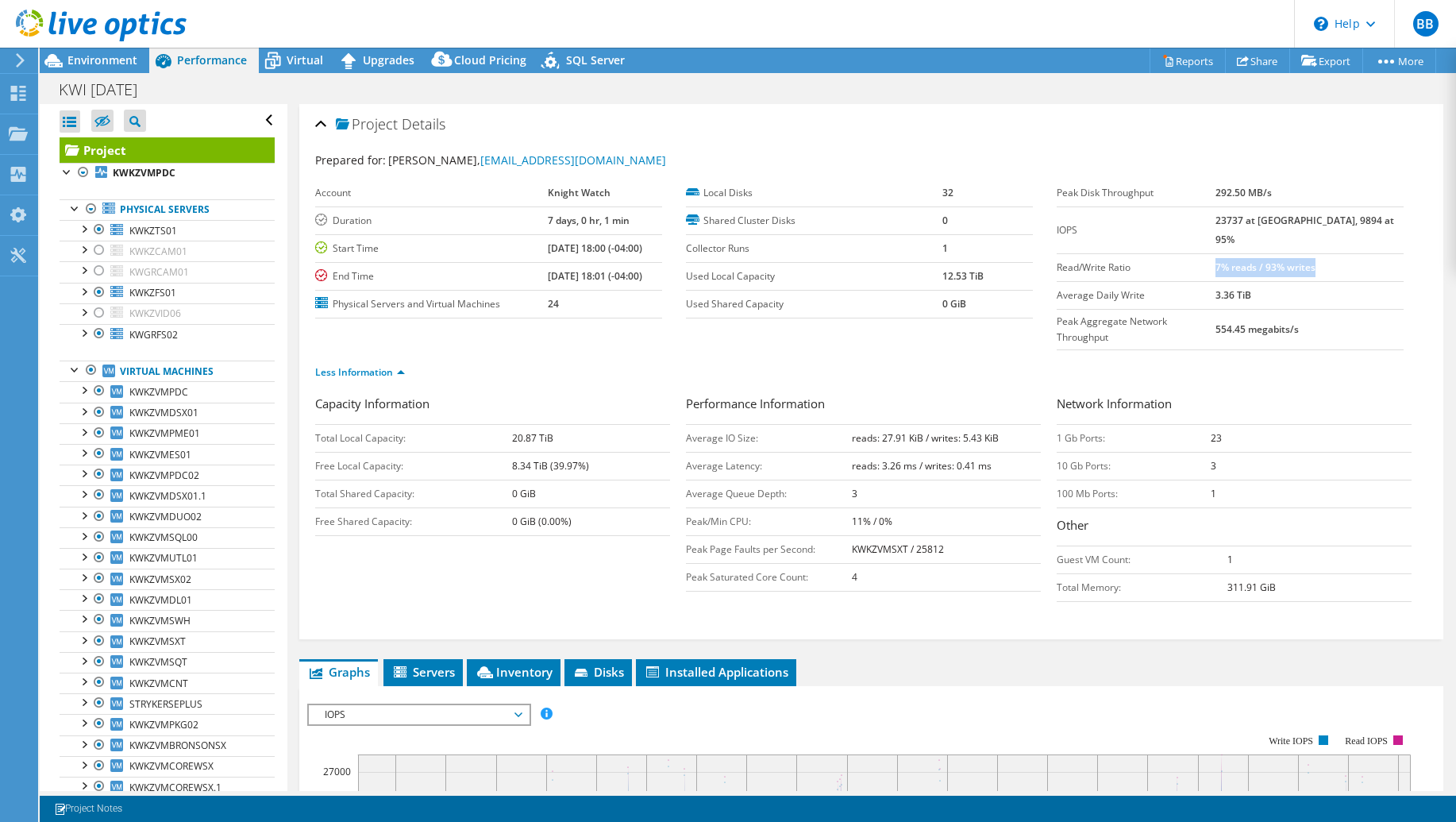
click at [1210, 574] on tr "Total Memory: 311.91 GiB" at bounding box center [1234, 587] width 355 height 28
click at [298, 53] on span "Virtual" at bounding box center [305, 60] width 37 height 15
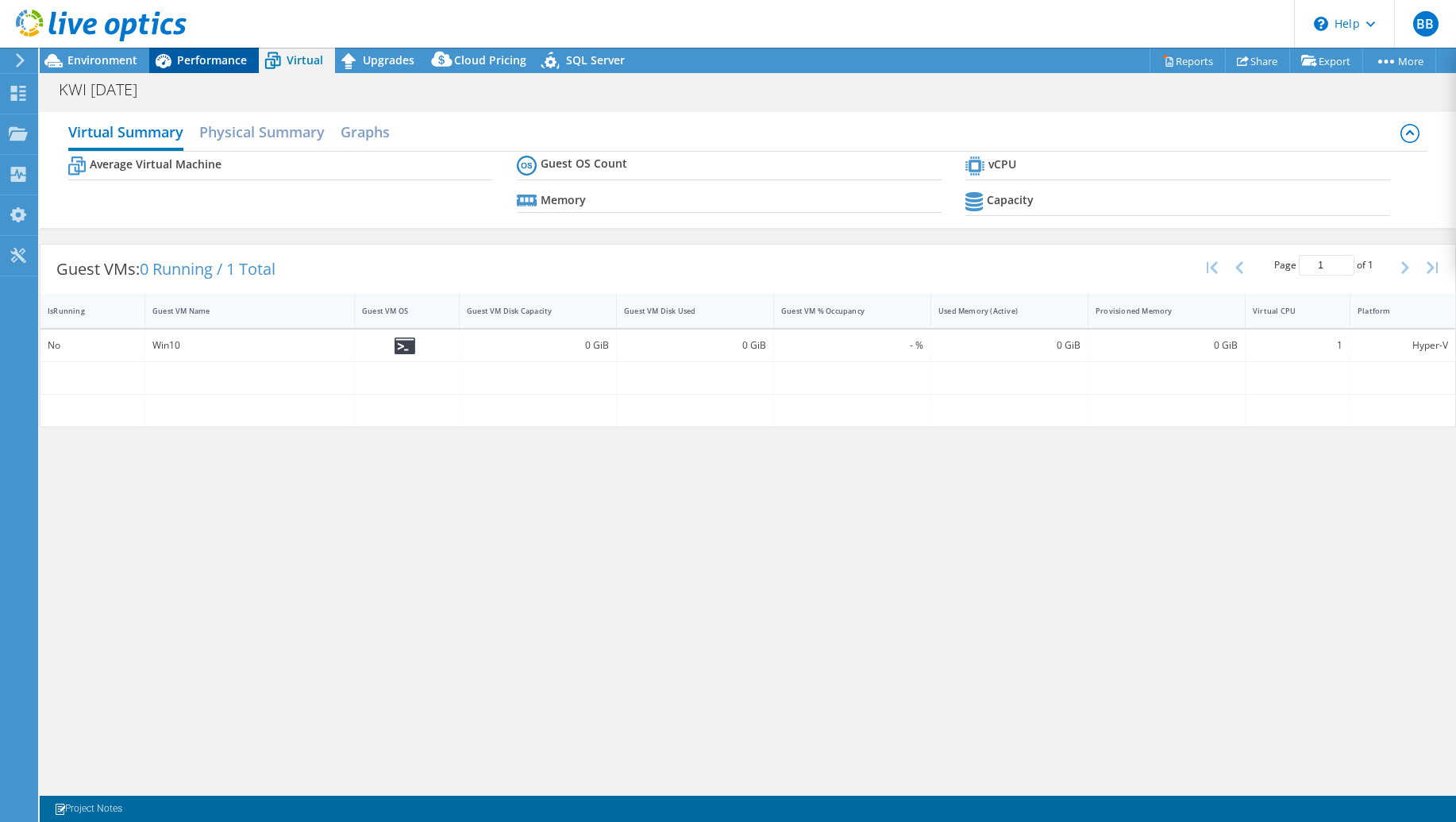
click at [200, 61] on span "Performance" at bounding box center [212, 60] width 70 height 15
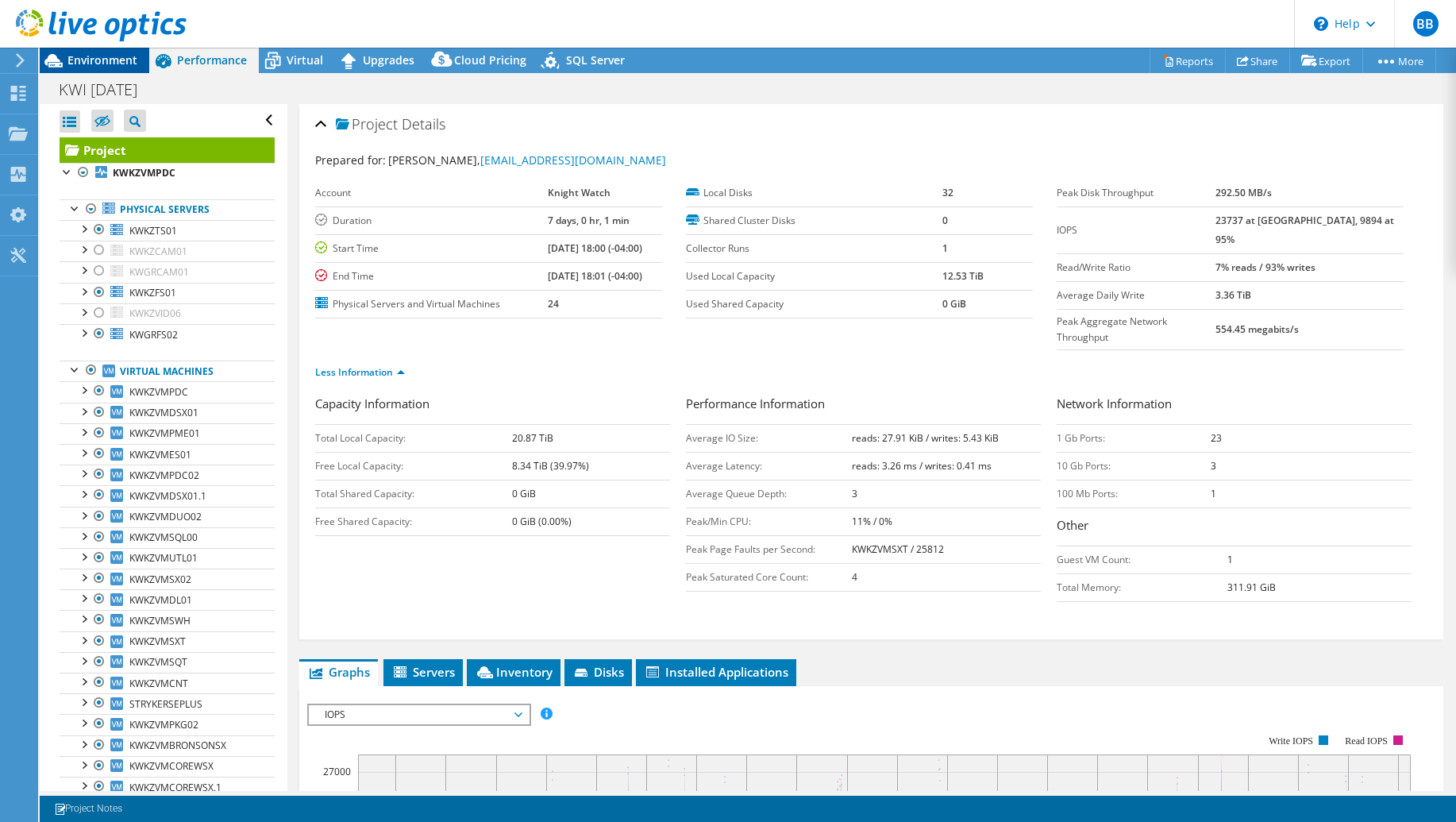
click at [72, 61] on span "Environment" at bounding box center [103, 60] width 70 height 15
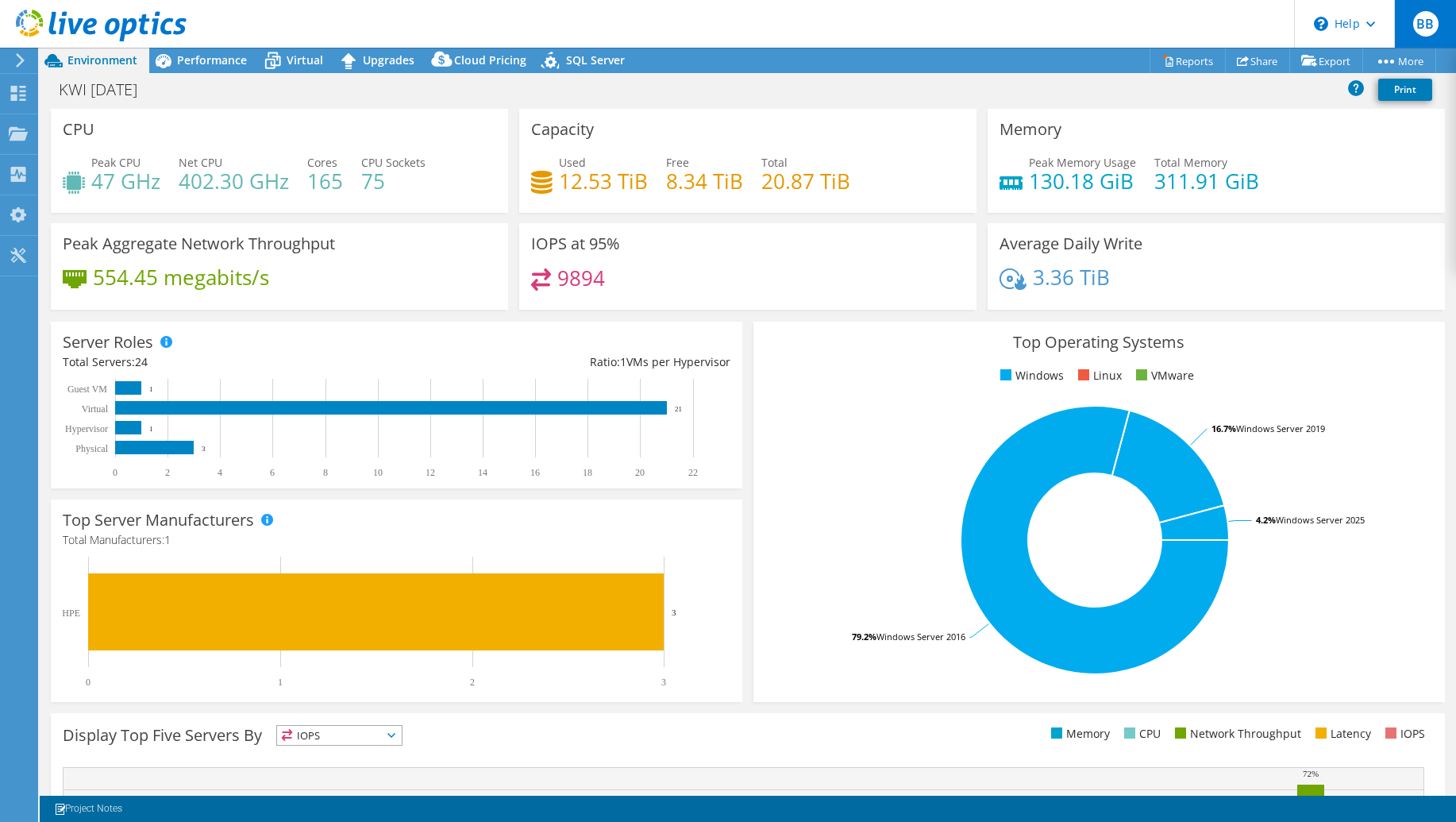
click at [1419, 22] on span "BB" at bounding box center [1426, 24] width 26 height 26
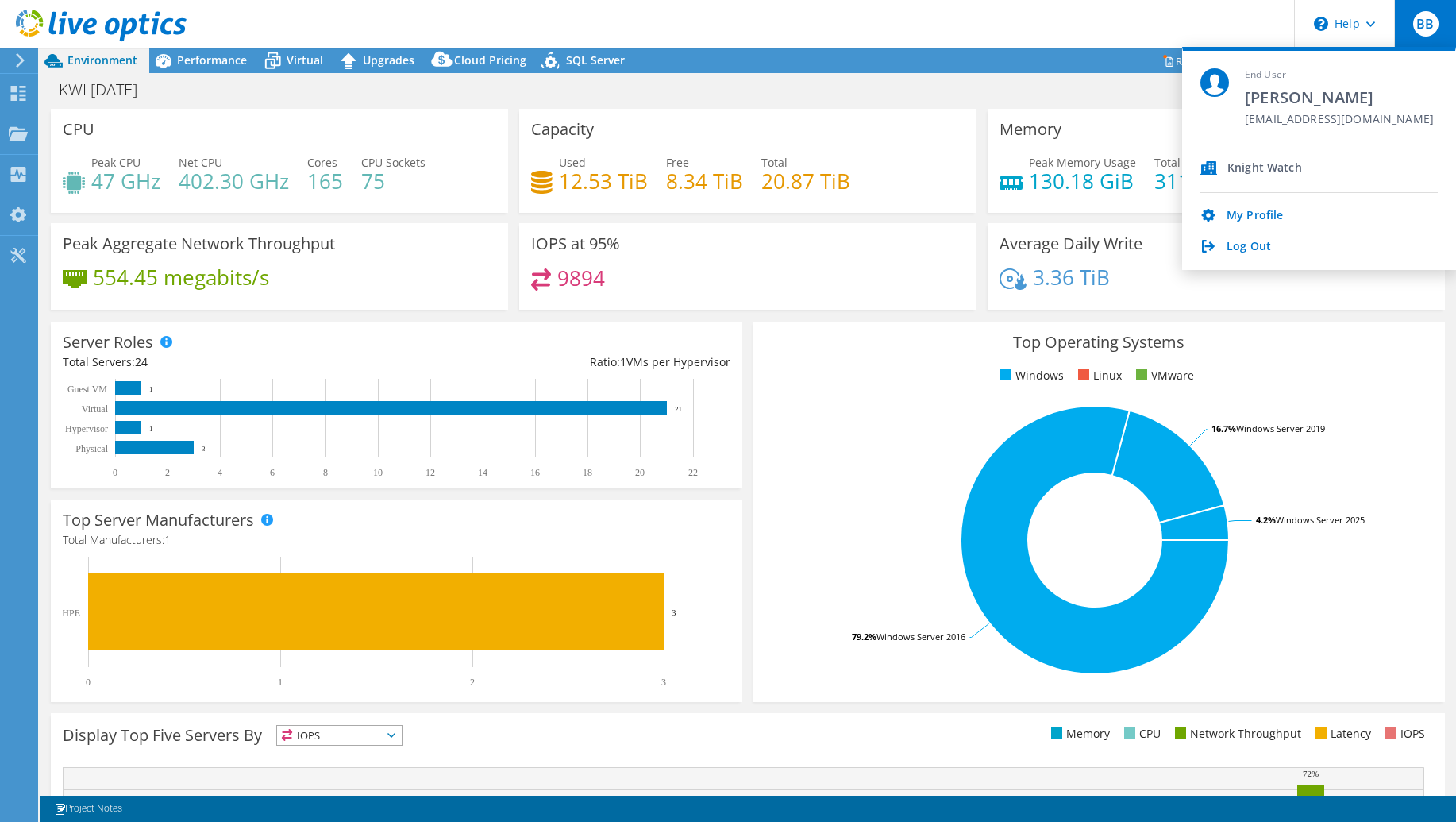
click at [986, 33] on header "BB End User Bjorn Bylsma bbylsma@knightwatch.net Knight Watch My Profile Log Ou…" at bounding box center [728, 24] width 1456 height 48
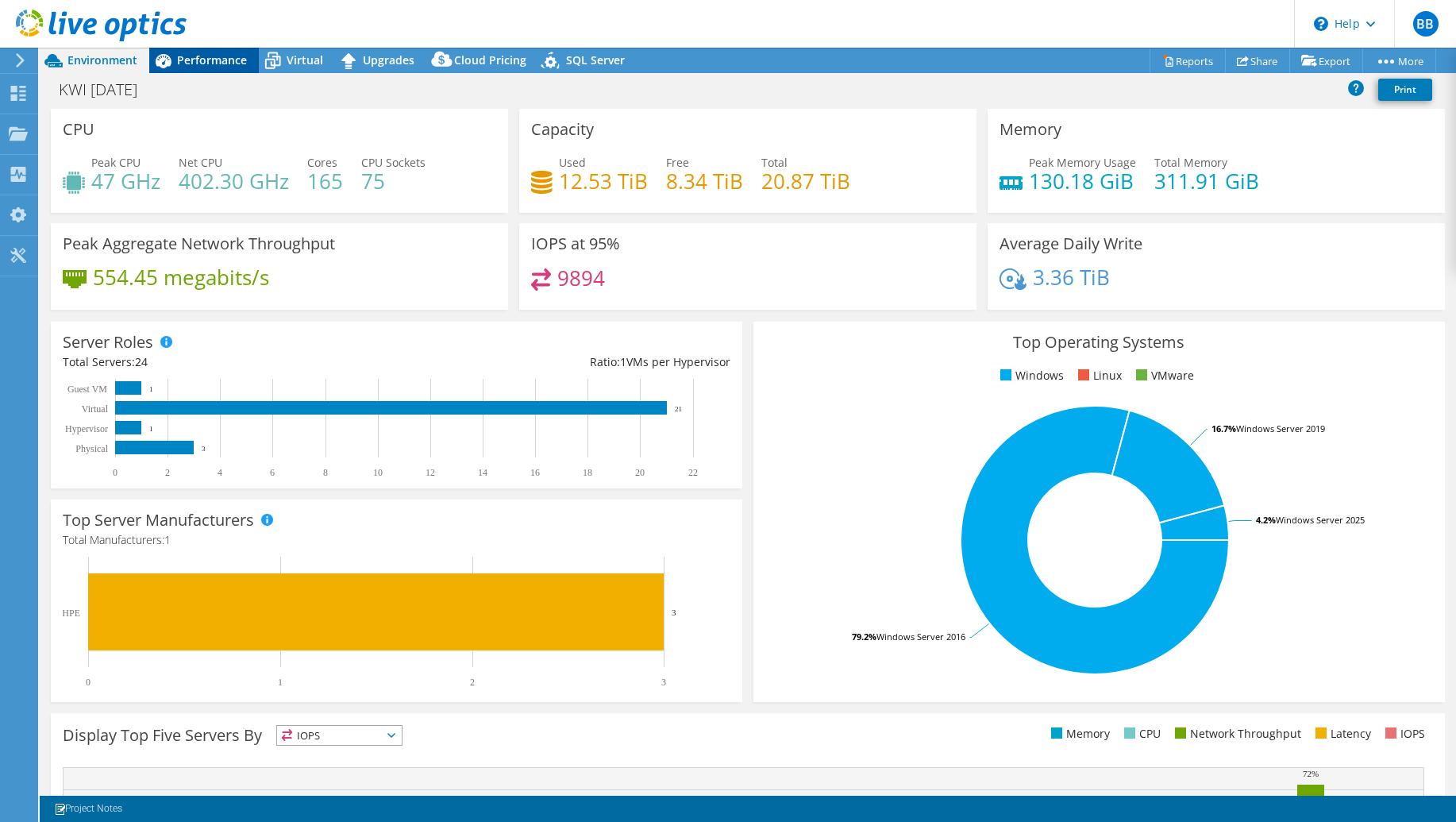
click at [196, 60] on span "Performance" at bounding box center [212, 60] width 70 height 15
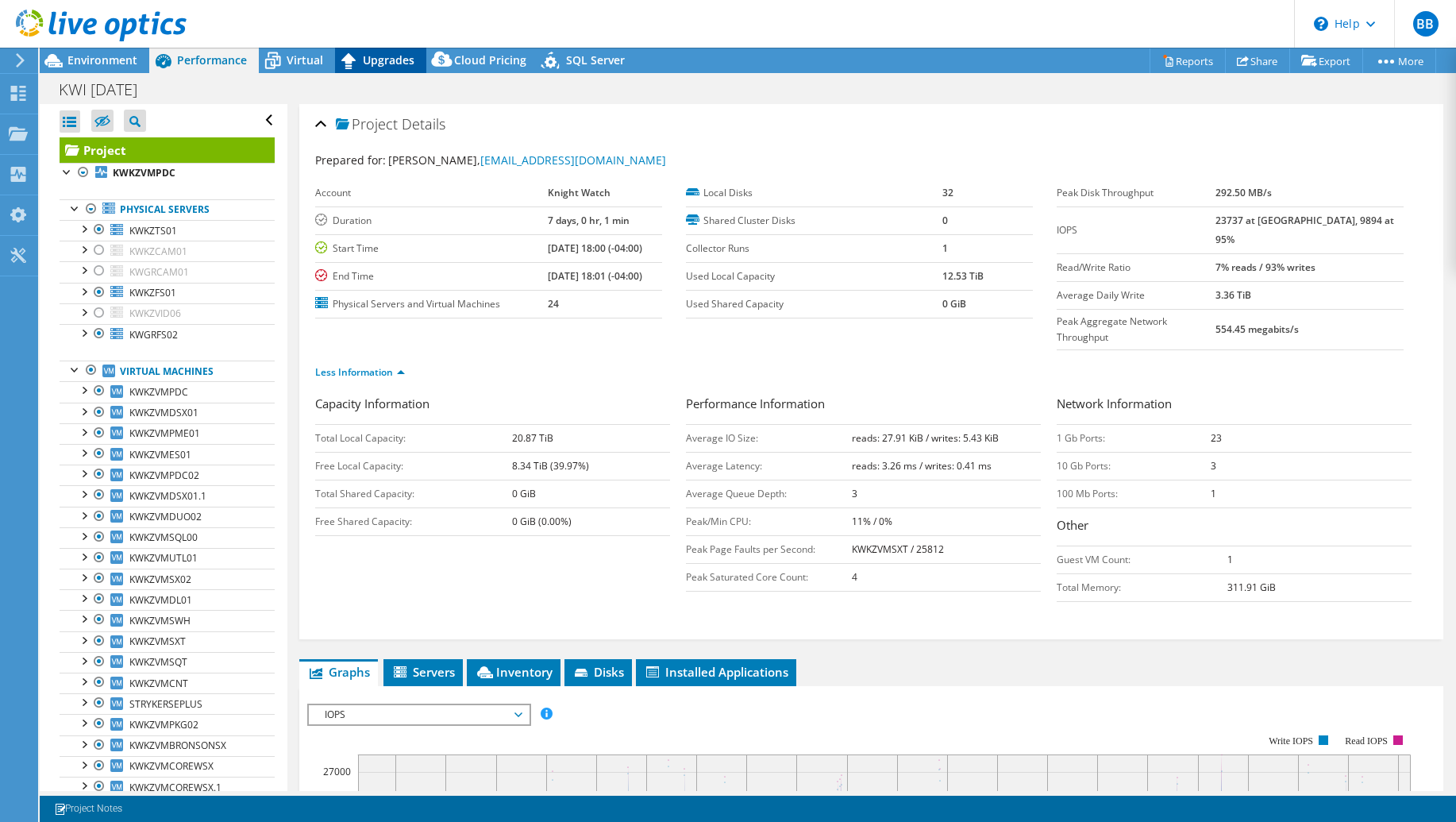
click at [397, 57] on span "Upgrades" at bounding box center [389, 60] width 52 height 15
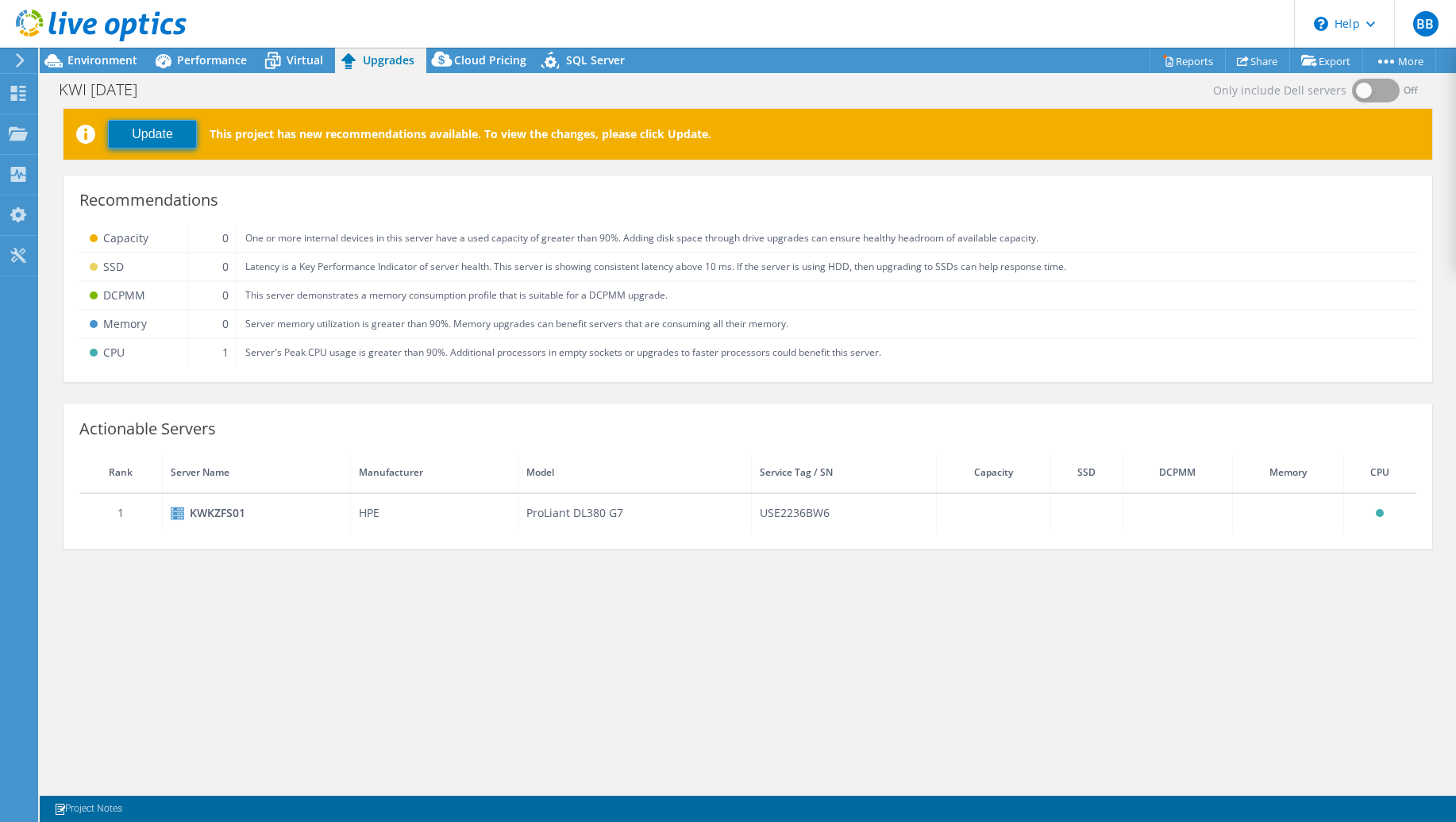
click at [171, 137] on button "Update" at bounding box center [152, 134] width 89 height 29
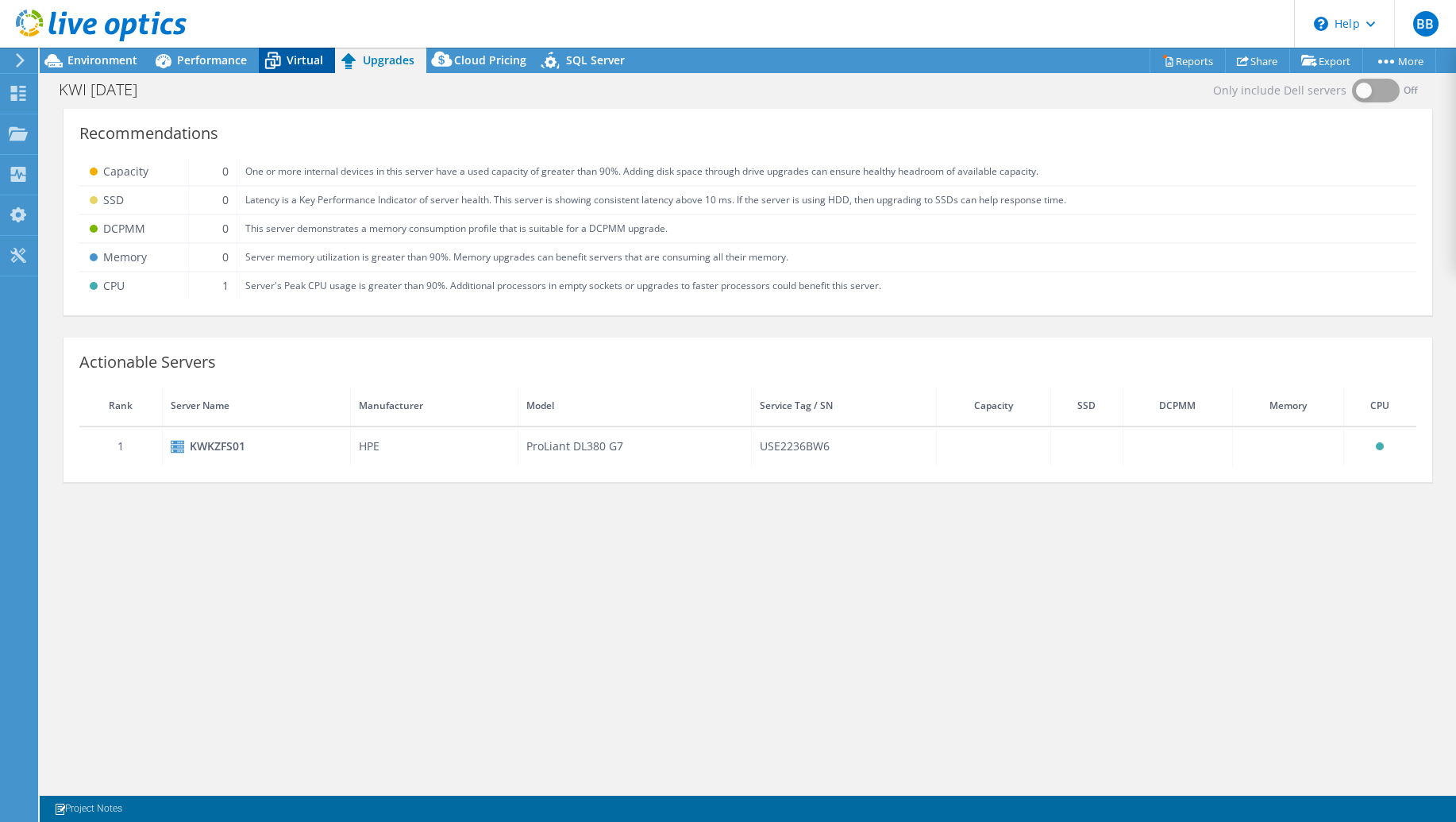
click at [303, 55] on span "Virtual" at bounding box center [305, 60] width 37 height 15
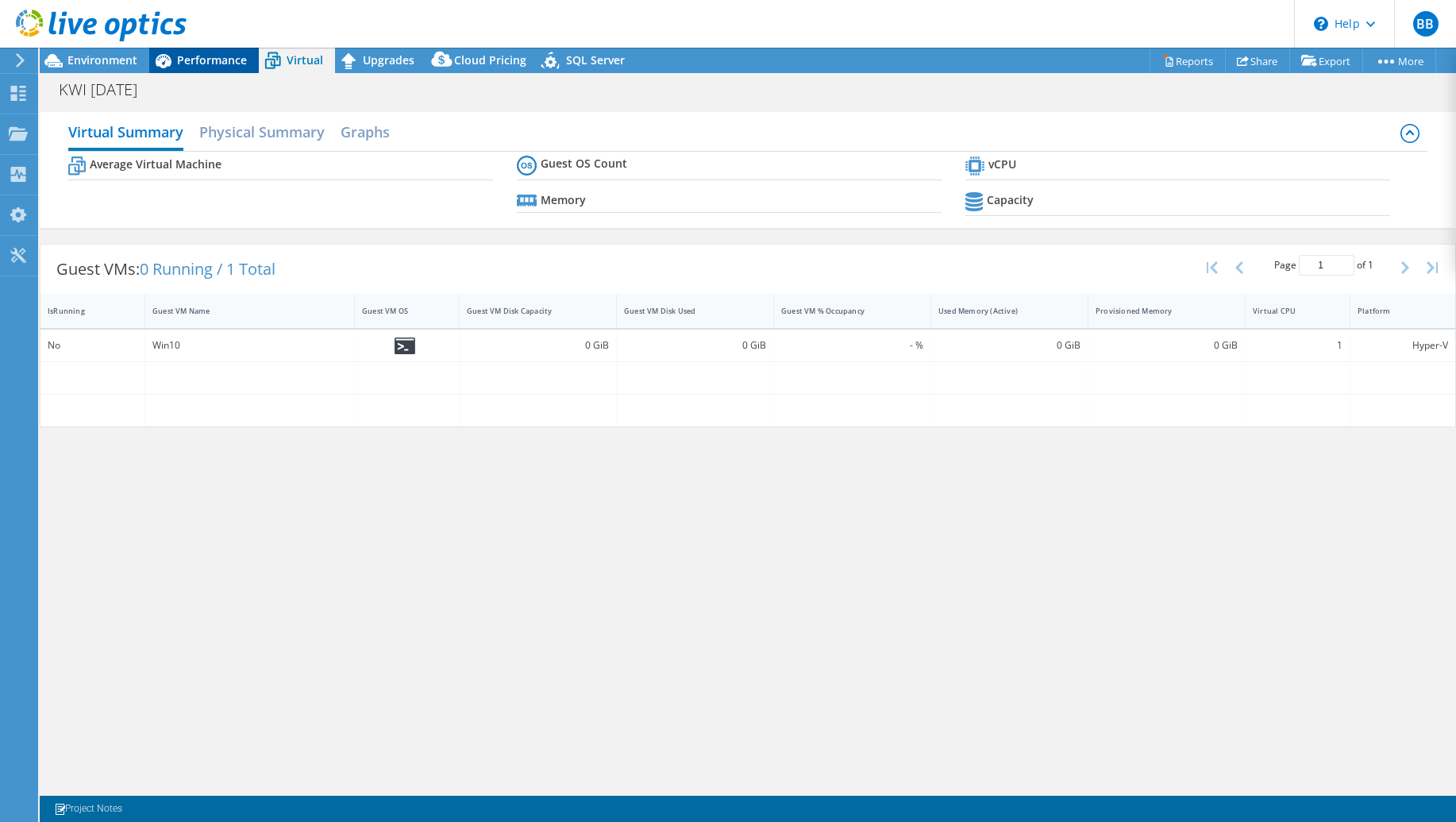
click at [204, 59] on span "Performance" at bounding box center [212, 60] width 70 height 15
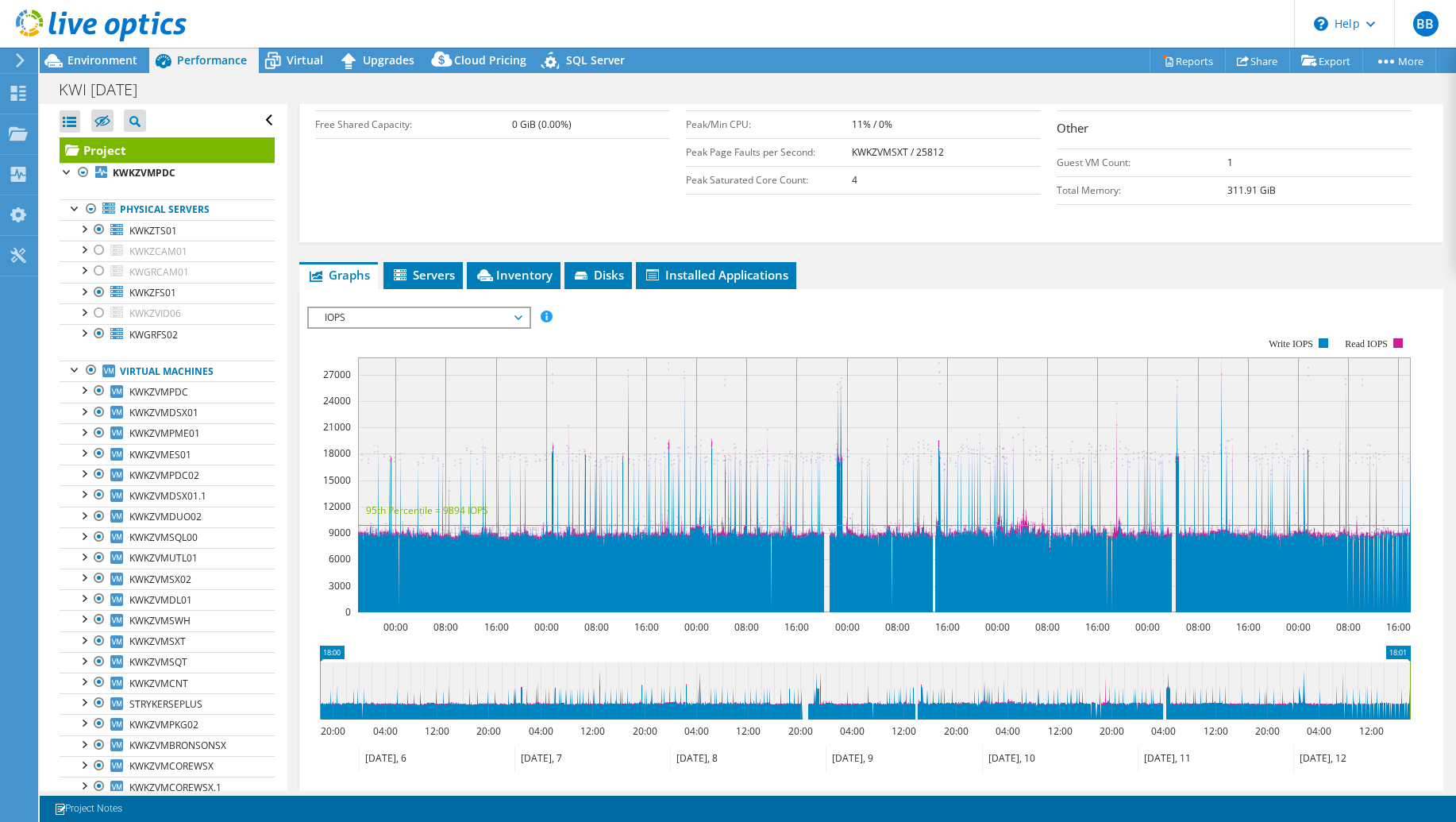
drag, startPoint x: 424, startPoint y: 249, endPoint x: 741, endPoint y: 273, distance: 317.9
click at [424, 267] on span "Servers" at bounding box center [424, 275] width 64 height 16
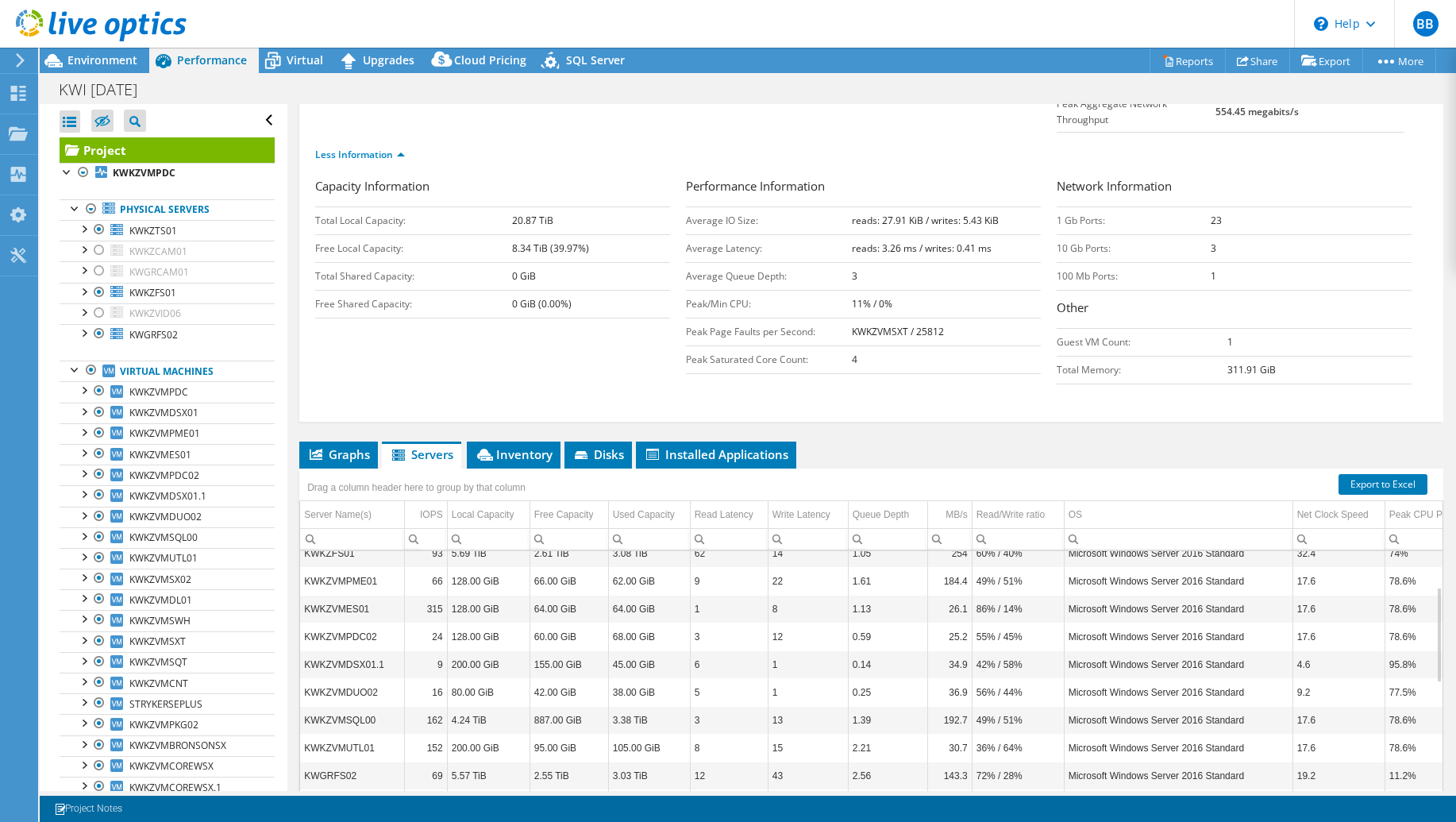
scroll to position [261, 0]
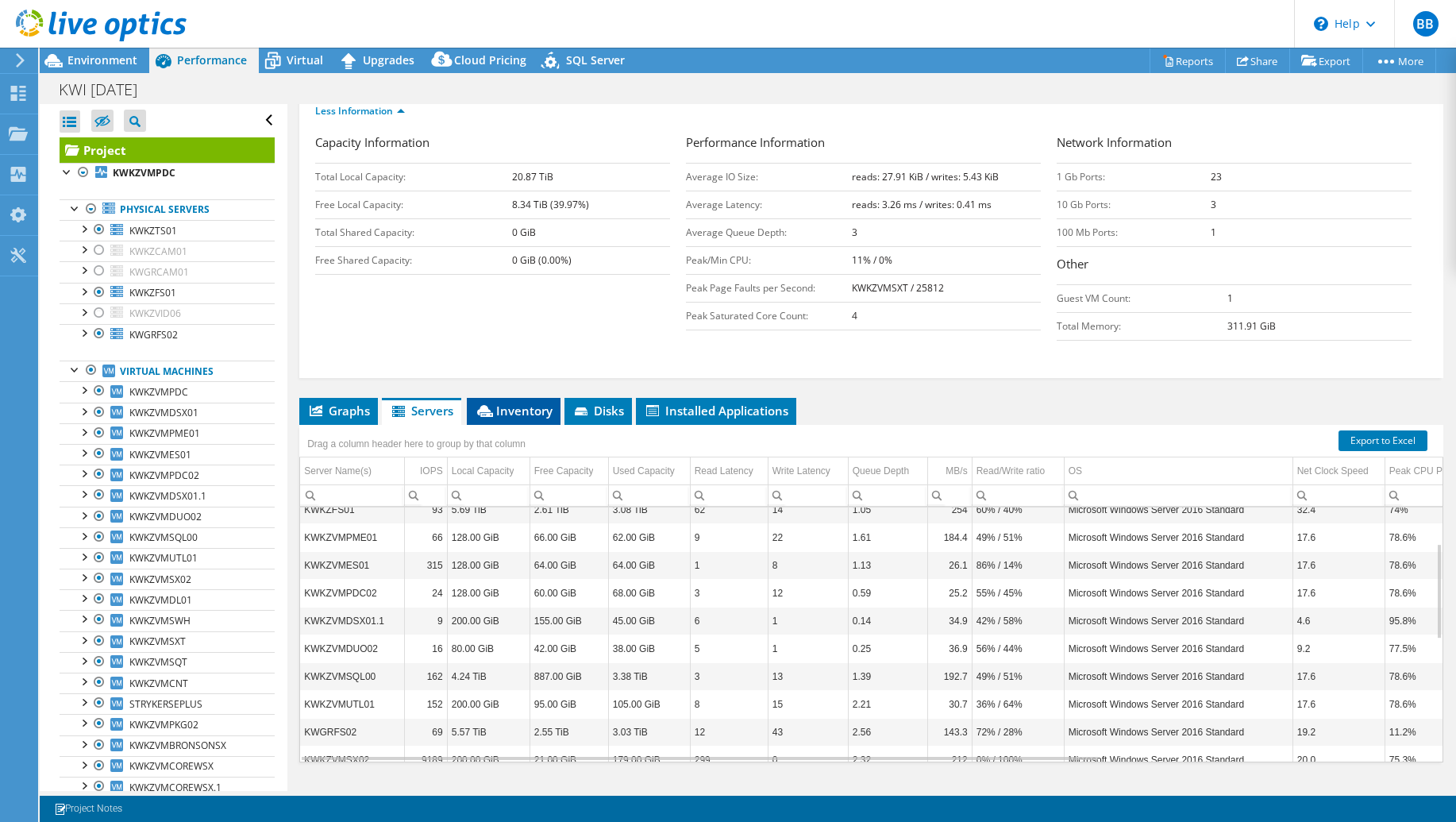
click at [516, 403] on span "Inventory" at bounding box center [514, 411] width 78 height 16
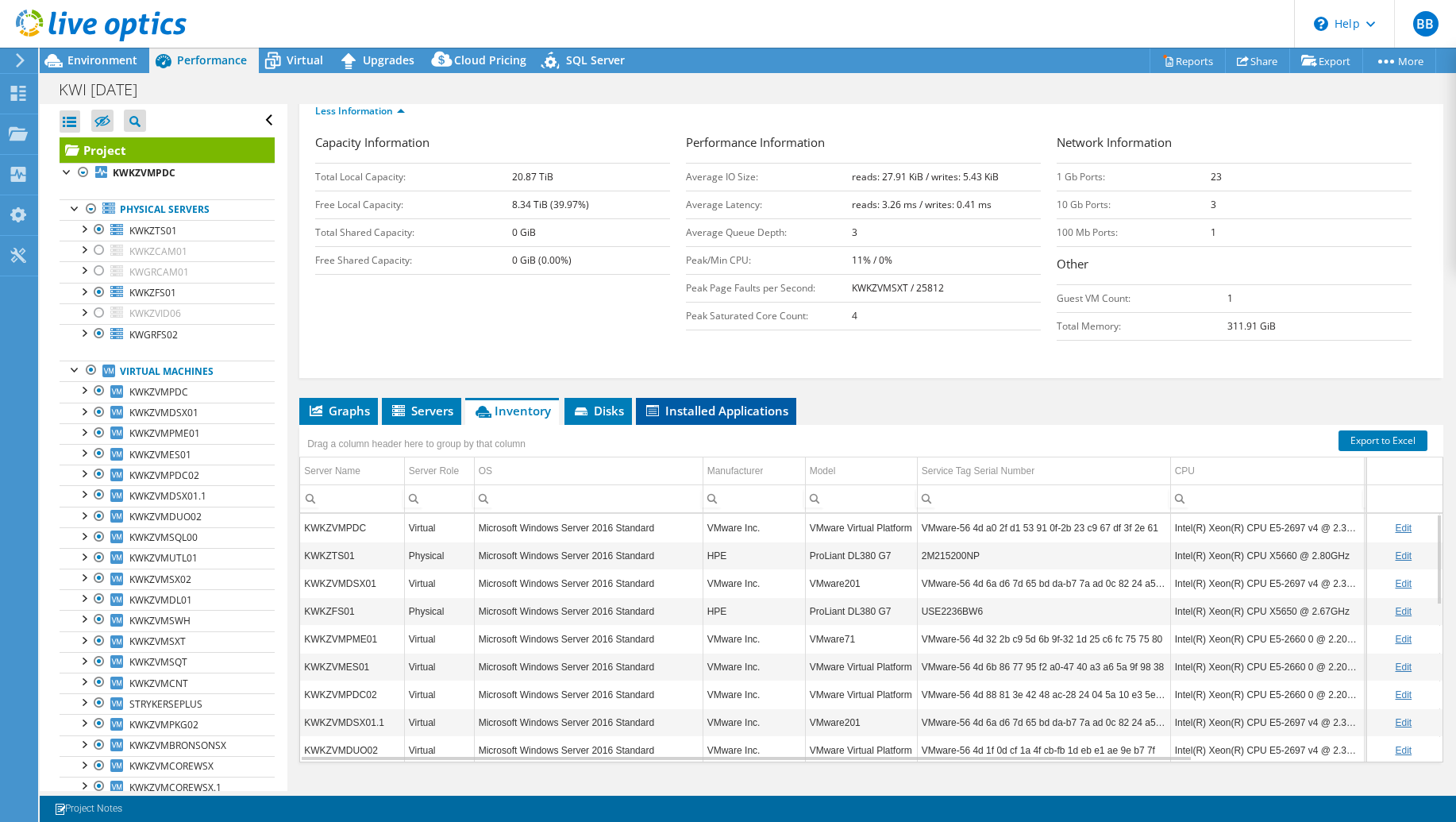
click at [712, 403] on span "Installed Applications" at bounding box center [716, 411] width 144 height 16
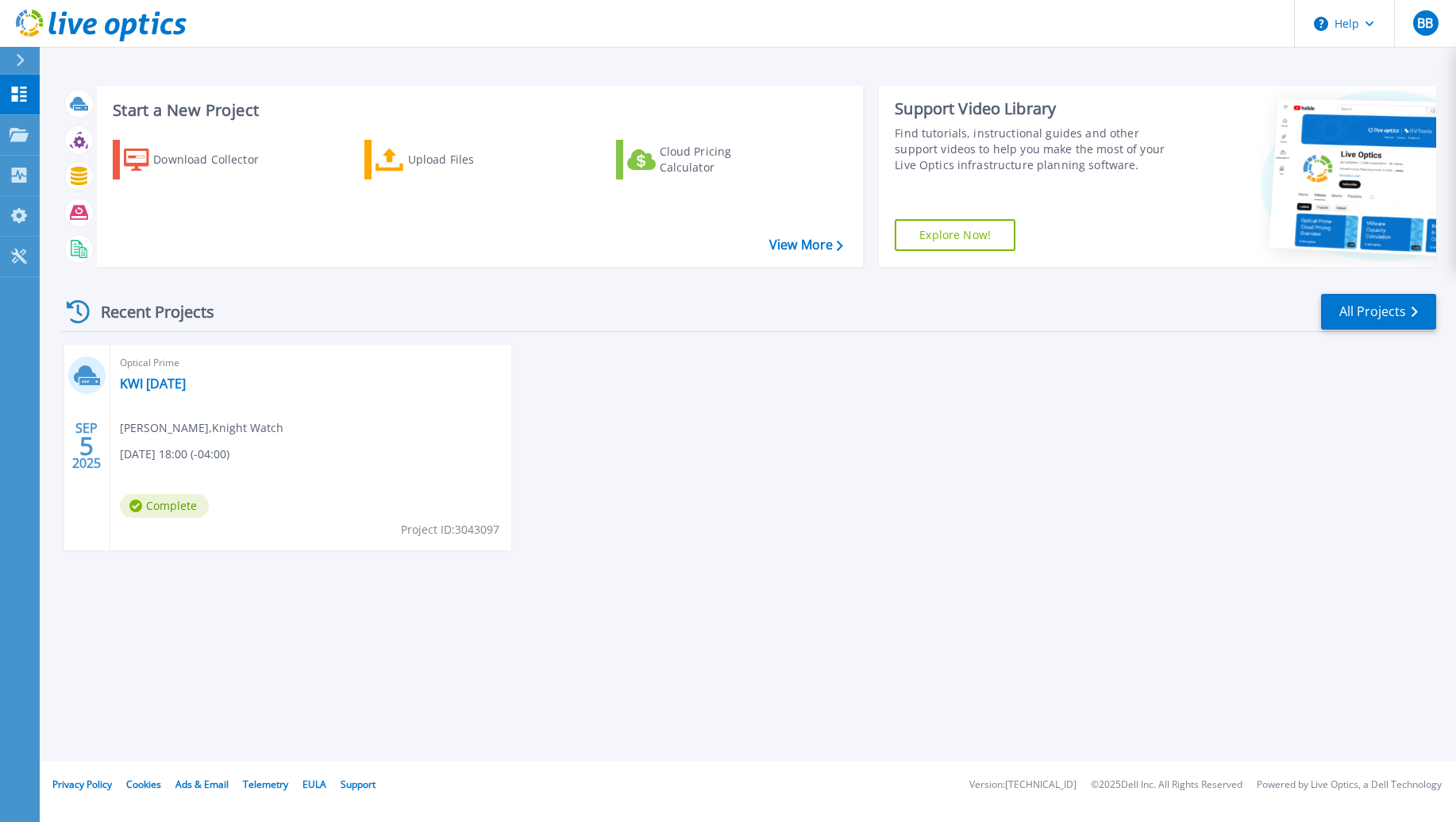
click at [1068, 450] on div "SEP 5 2025 Optical Prime KWI 9-5-2025 Bjorn Bylsma , Knight Watch 09/05/2025, 1…" at bounding box center [743, 464] width 1388 height 238
click at [23, 89] on icon at bounding box center [19, 93] width 19 height 15
click at [26, 140] on icon at bounding box center [19, 134] width 19 height 14
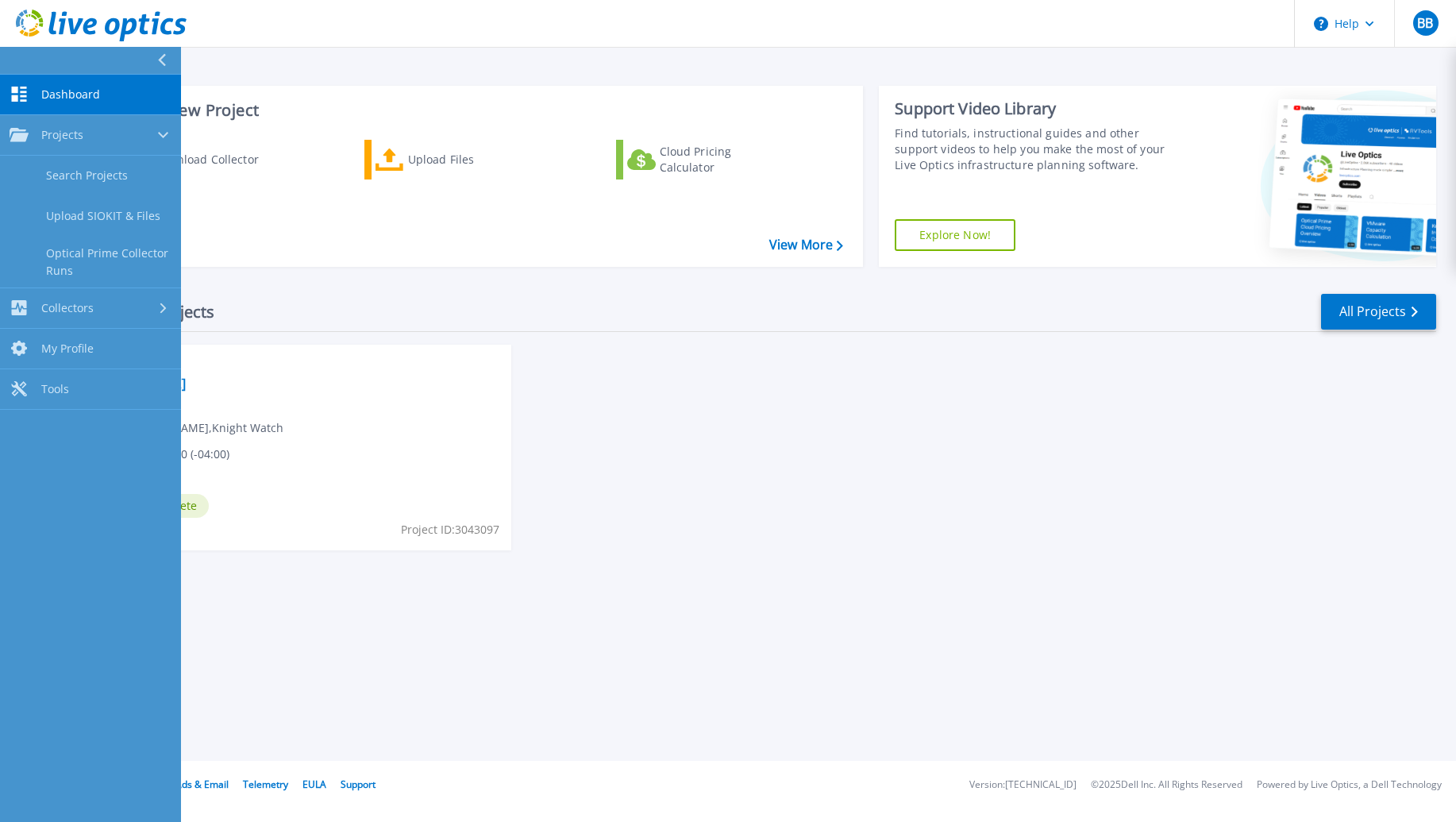
click at [827, 438] on div "SEP 5 2025 Optical Prime KWI 9-5-2025 Bjorn Bylsma , Knight Watch 09/05/2025, 1…" at bounding box center [743, 464] width 1388 height 238
